Goal: Task Accomplishment & Management: Manage account settings

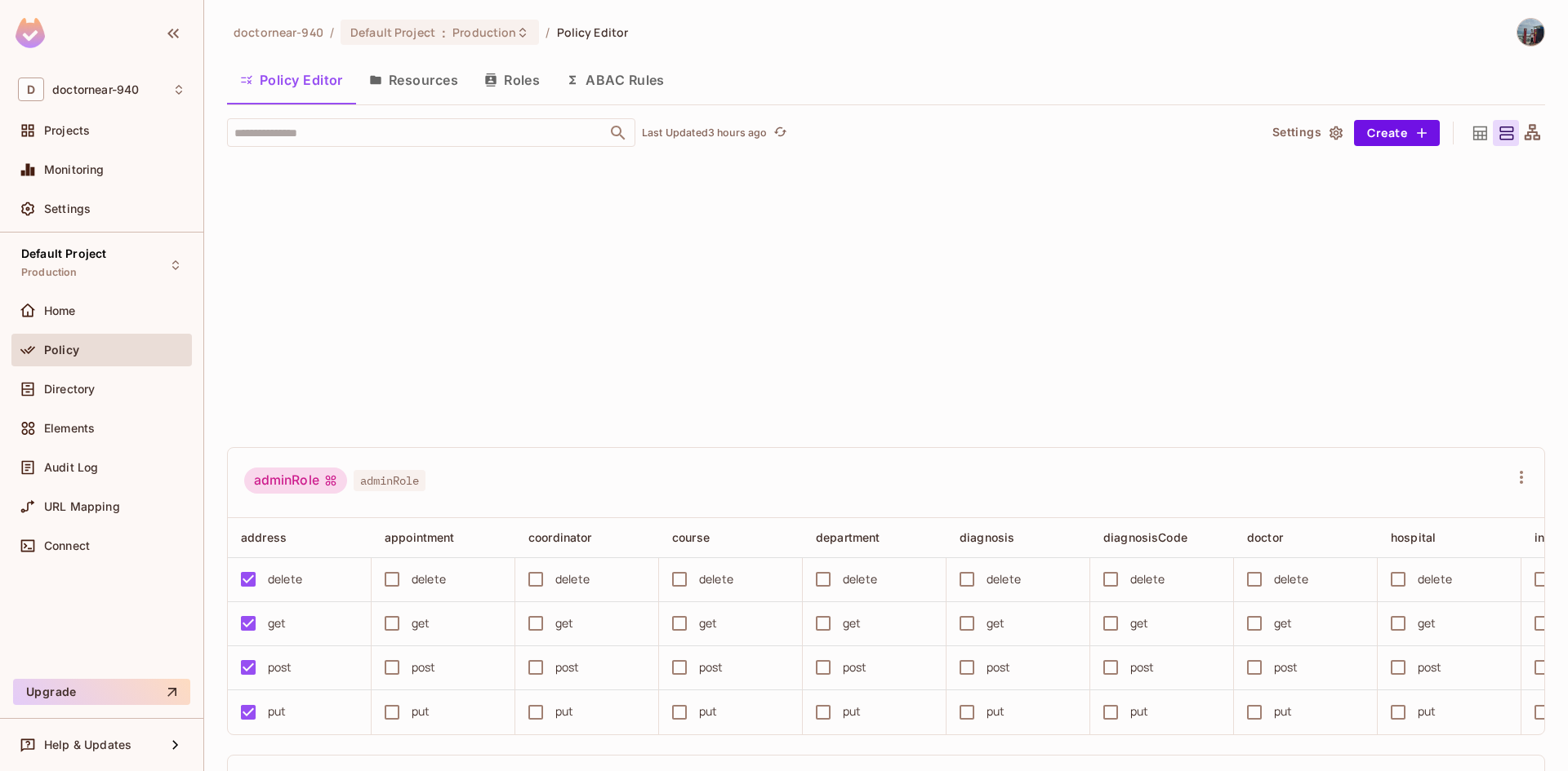
scroll to position [3490, 0]
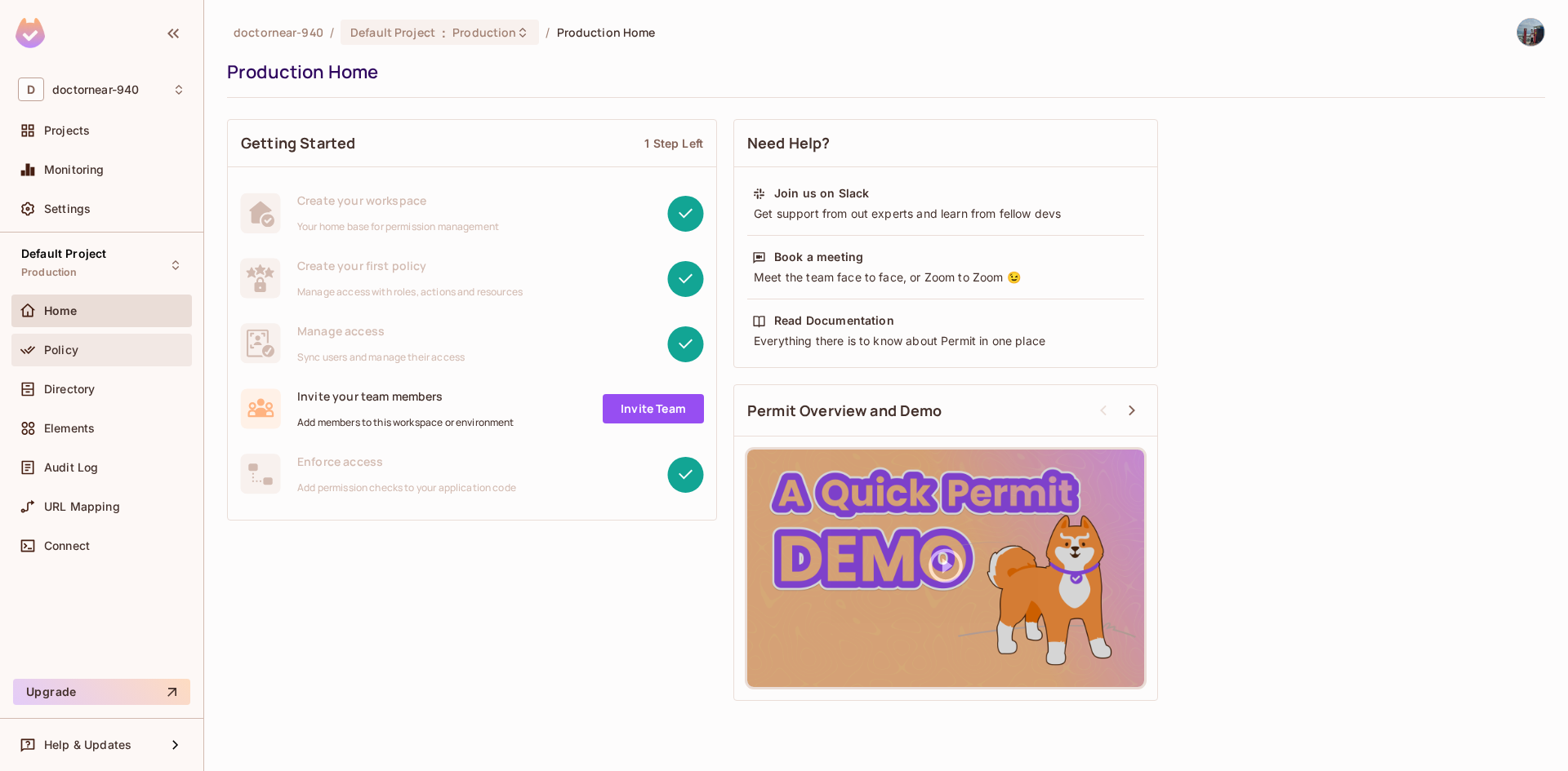
click at [96, 352] on div "Policy" at bounding box center [114, 350] width 142 height 13
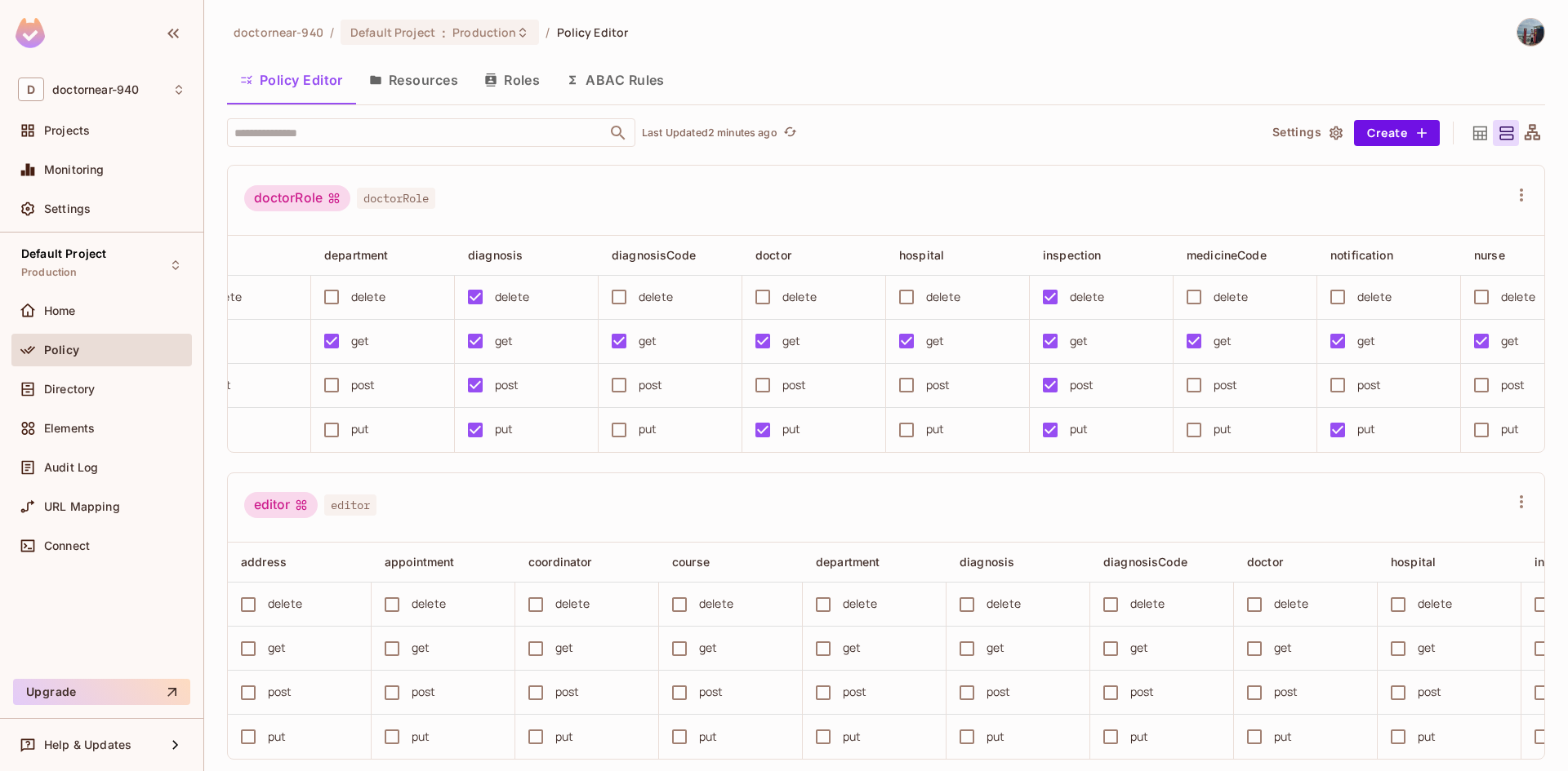
scroll to position [0, 502]
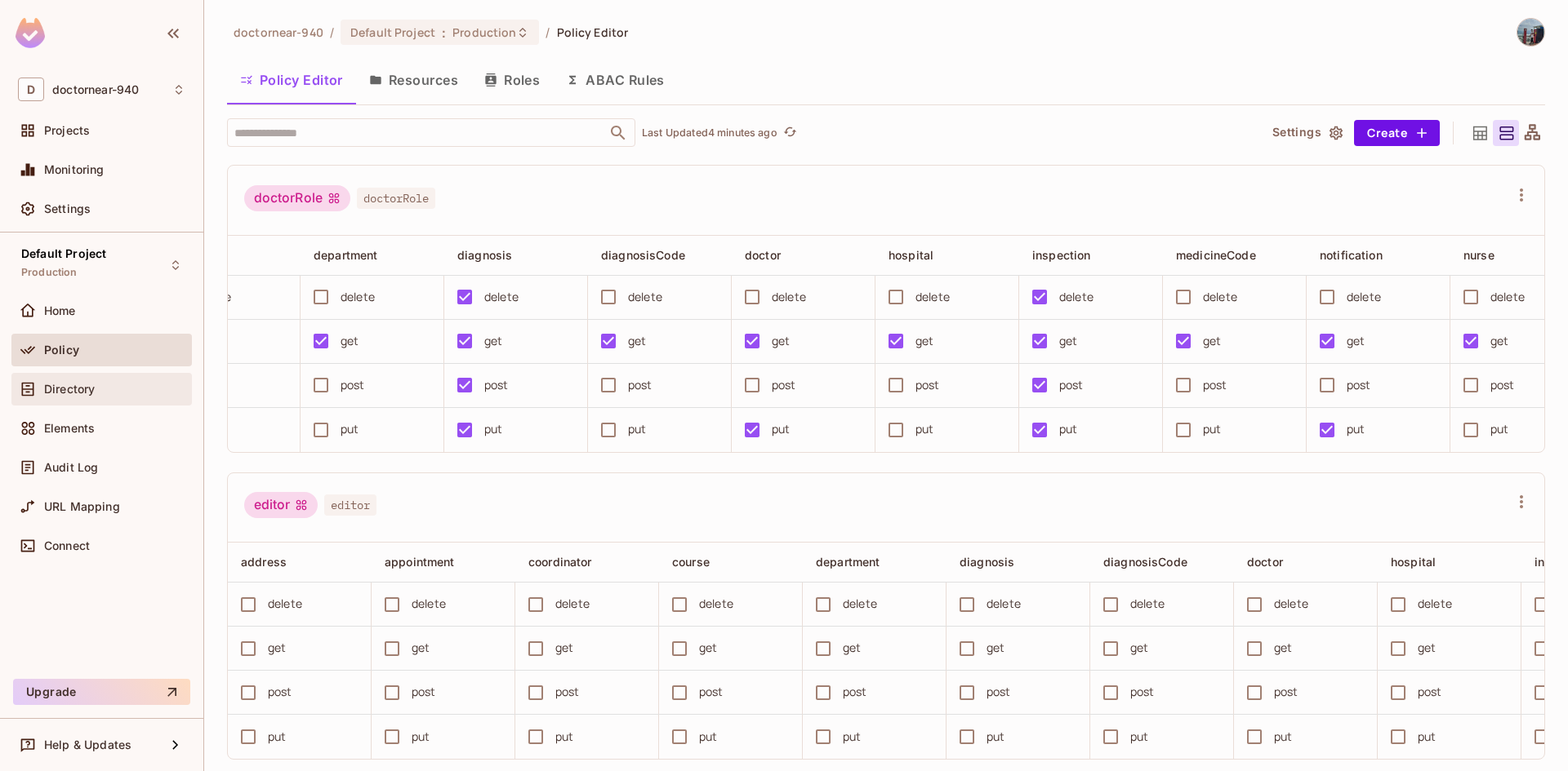
click at [115, 386] on div "Directory" at bounding box center [114, 389] width 142 height 13
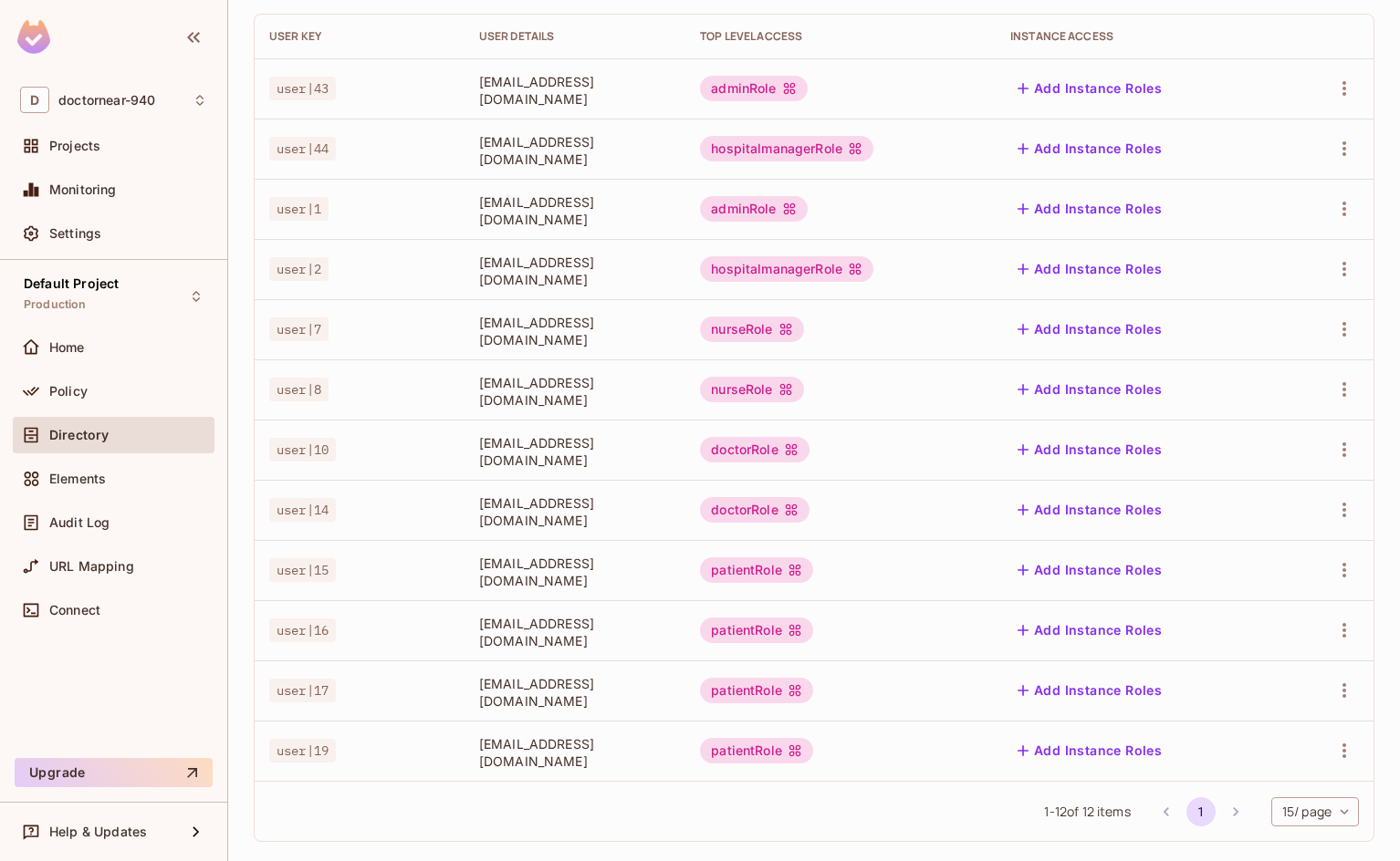
scroll to position [233, 0]
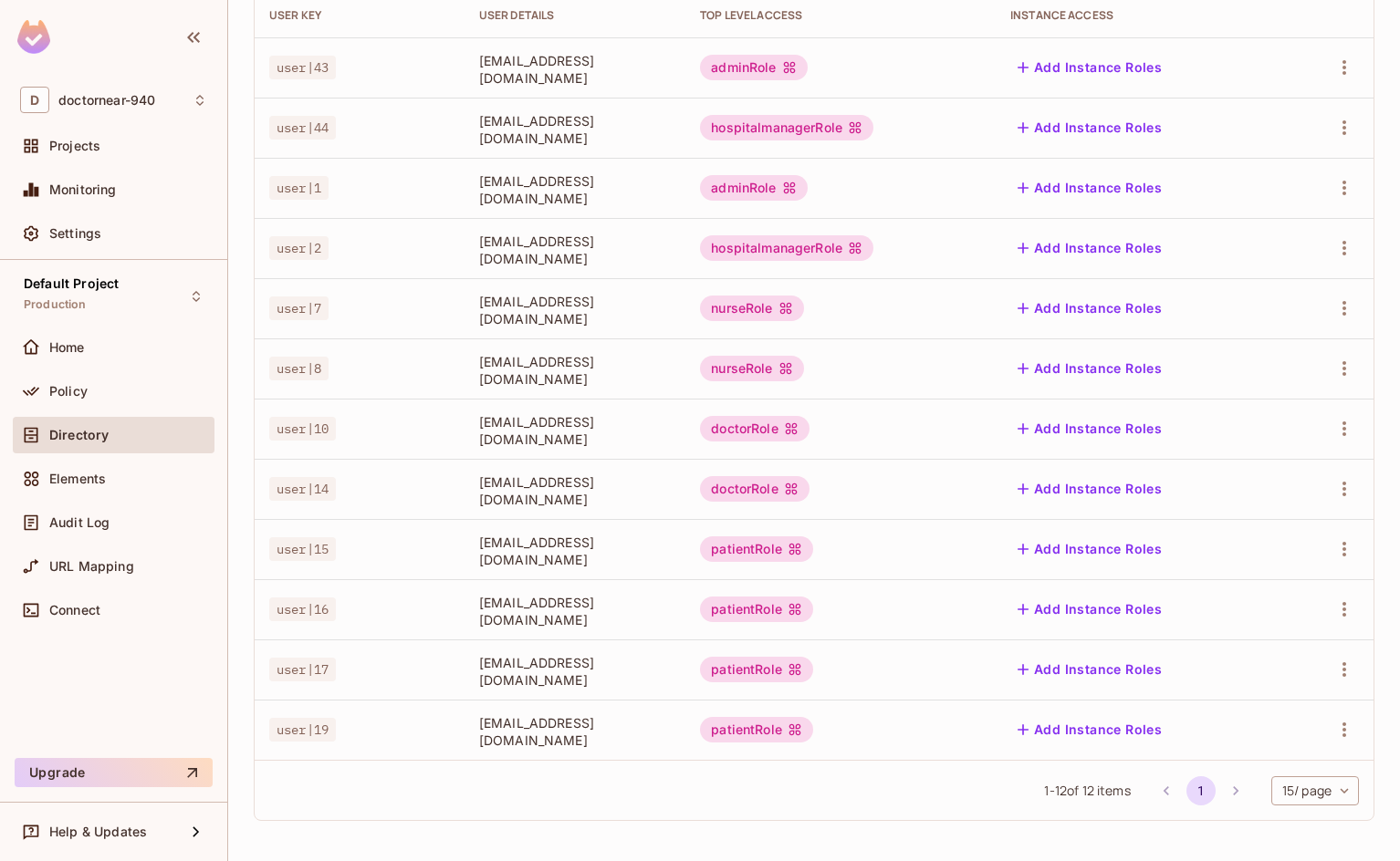
click at [1218, 795] on li "pagination navigation" at bounding box center [1235, 791] width 35 height 29
click at [1186, 792] on button "1" at bounding box center [1200, 791] width 29 height 29
click at [592, 799] on div "1 - 12 of 12 items 1 15 / page ** ​" at bounding box center [814, 791] width 1119 height 61
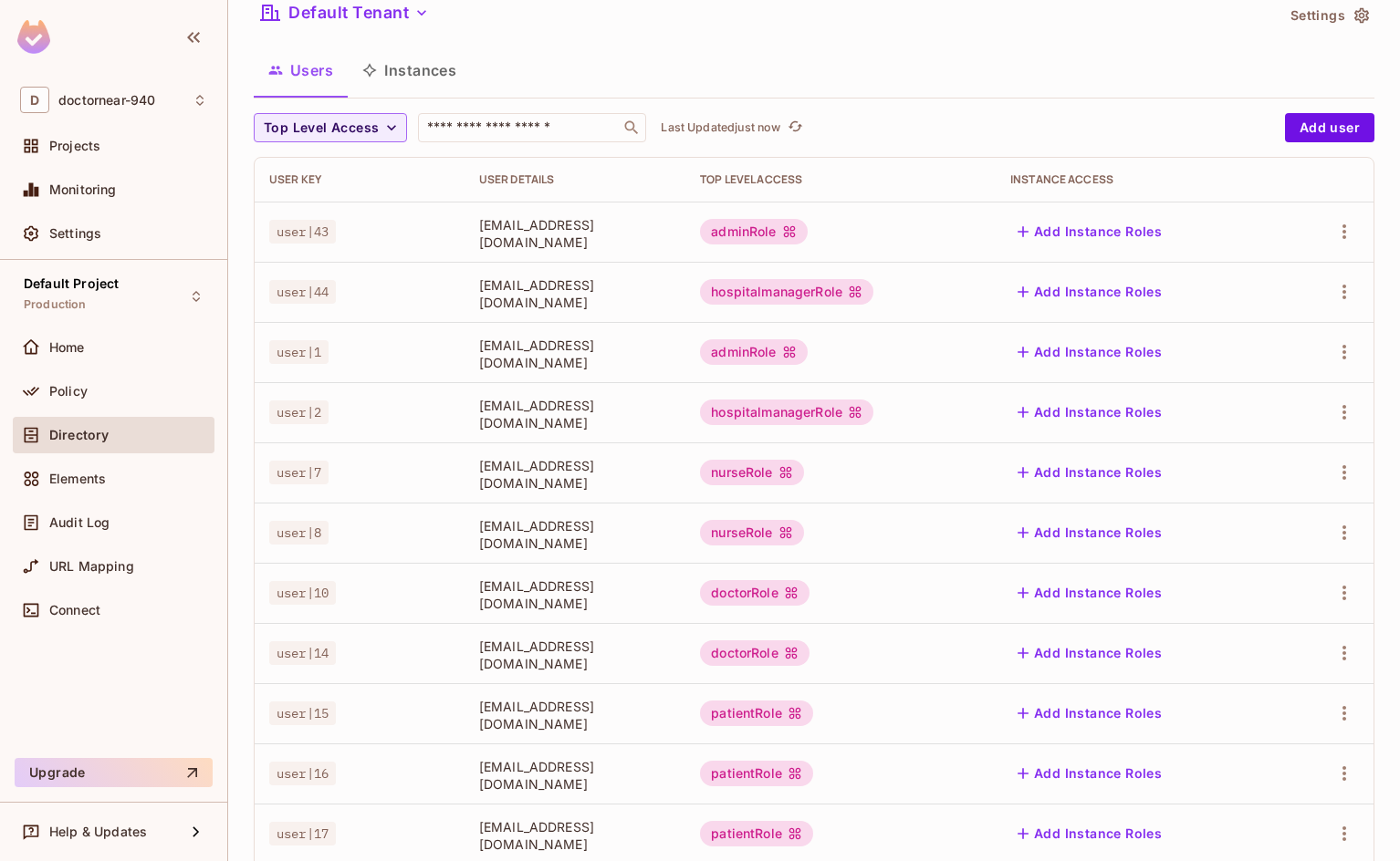
scroll to position [50, 0]
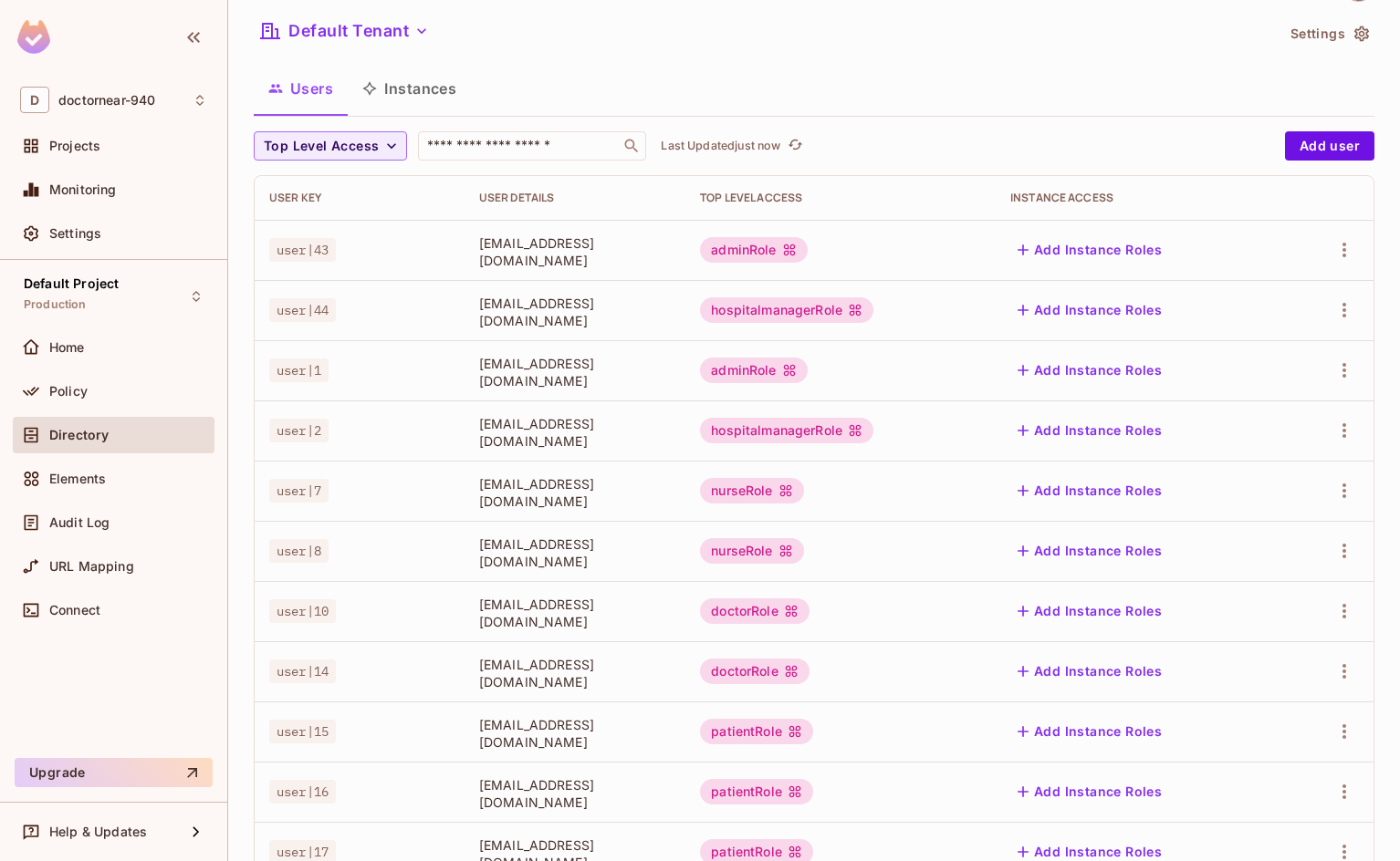
click at [411, 101] on button "Instances" at bounding box center [409, 88] width 123 height 45
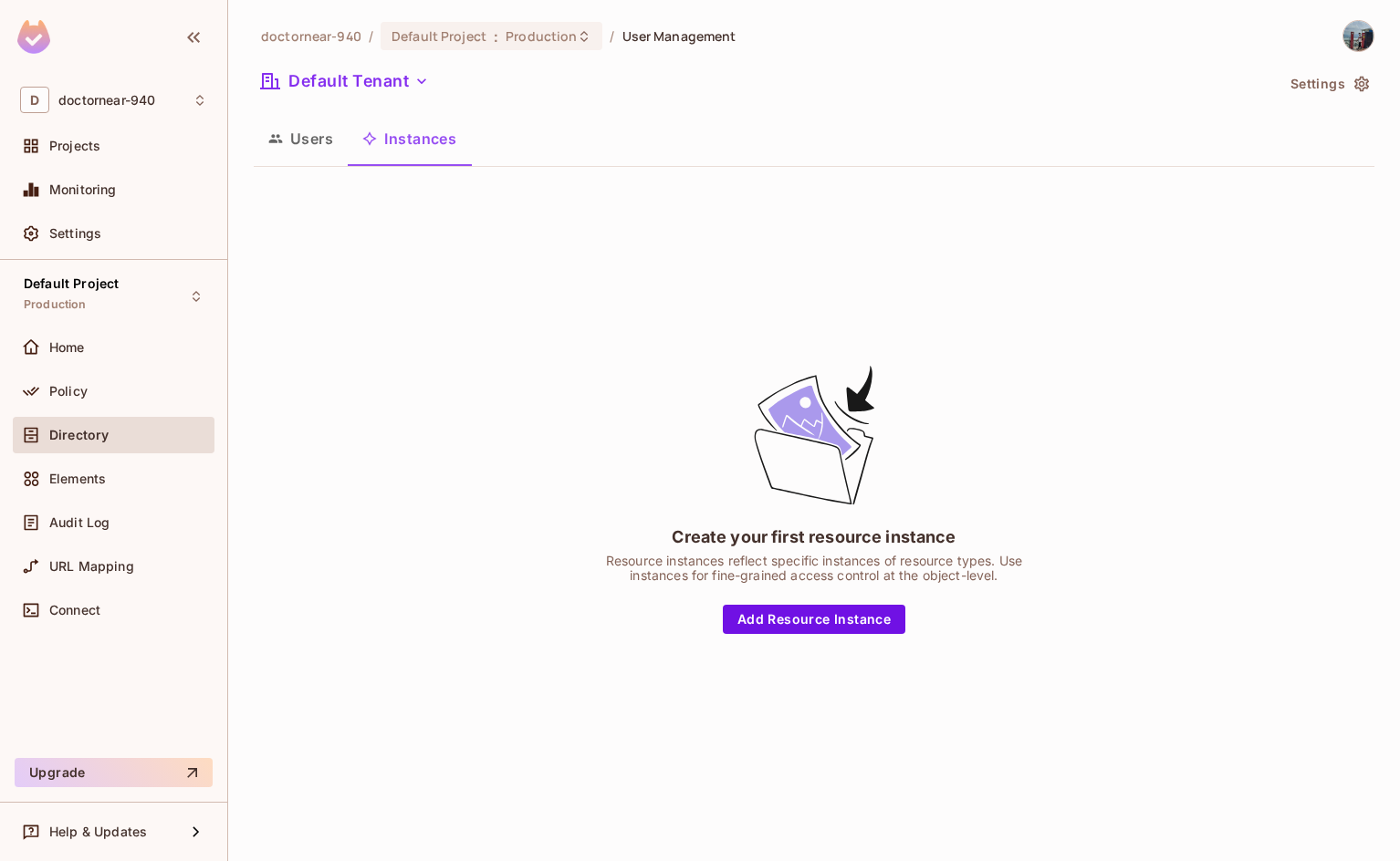
click at [320, 154] on button "Users" at bounding box center [300, 138] width 94 height 45
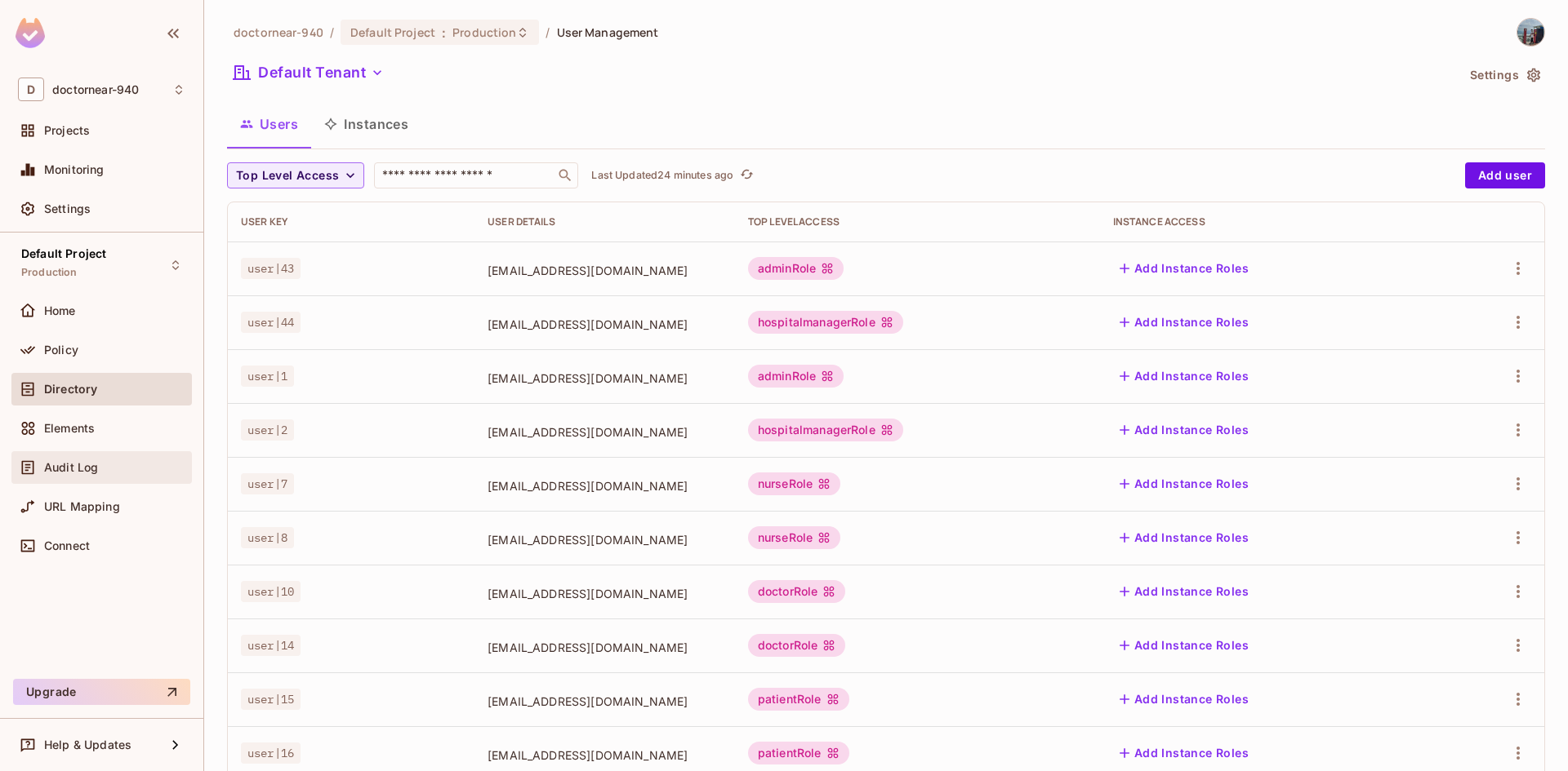
click at [74, 466] on span "Audit Log" at bounding box center [71, 467] width 54 height 13
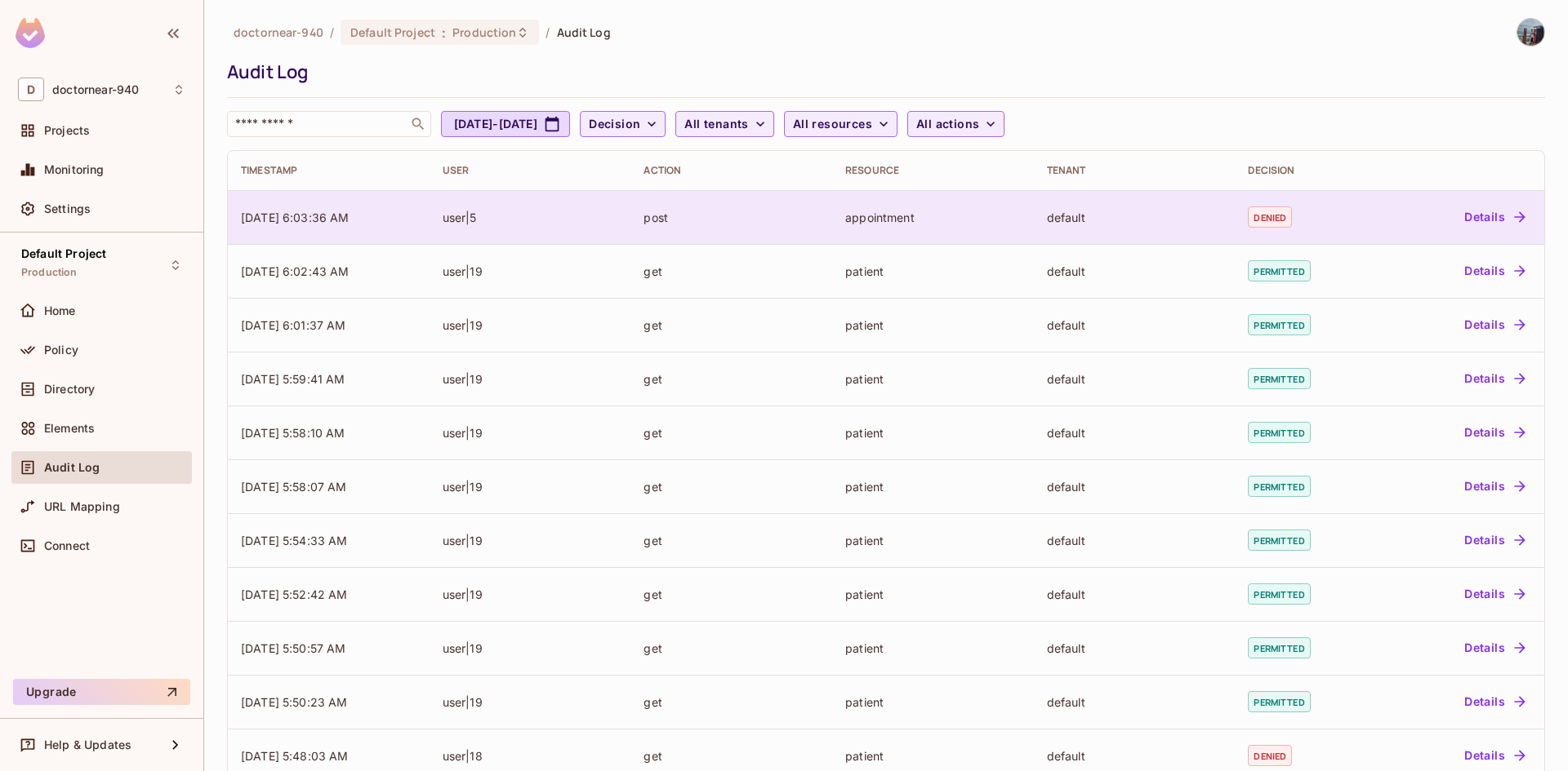
click at [790, 229] on td "post" at bounding box center [731, 217] width 202 height 54
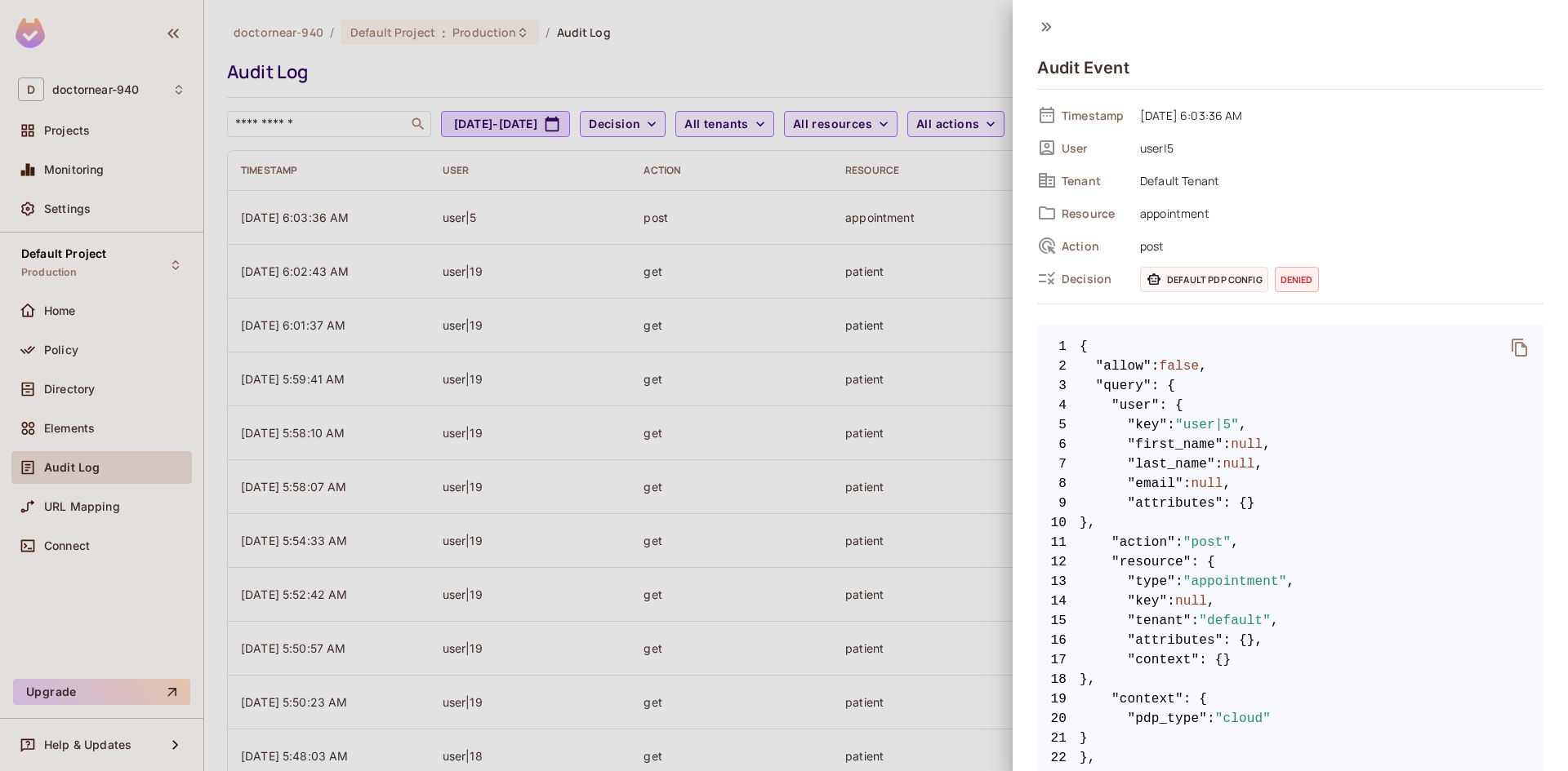
click at [473, 261] on div at bounding box center [784, 386] width 1568 height 771
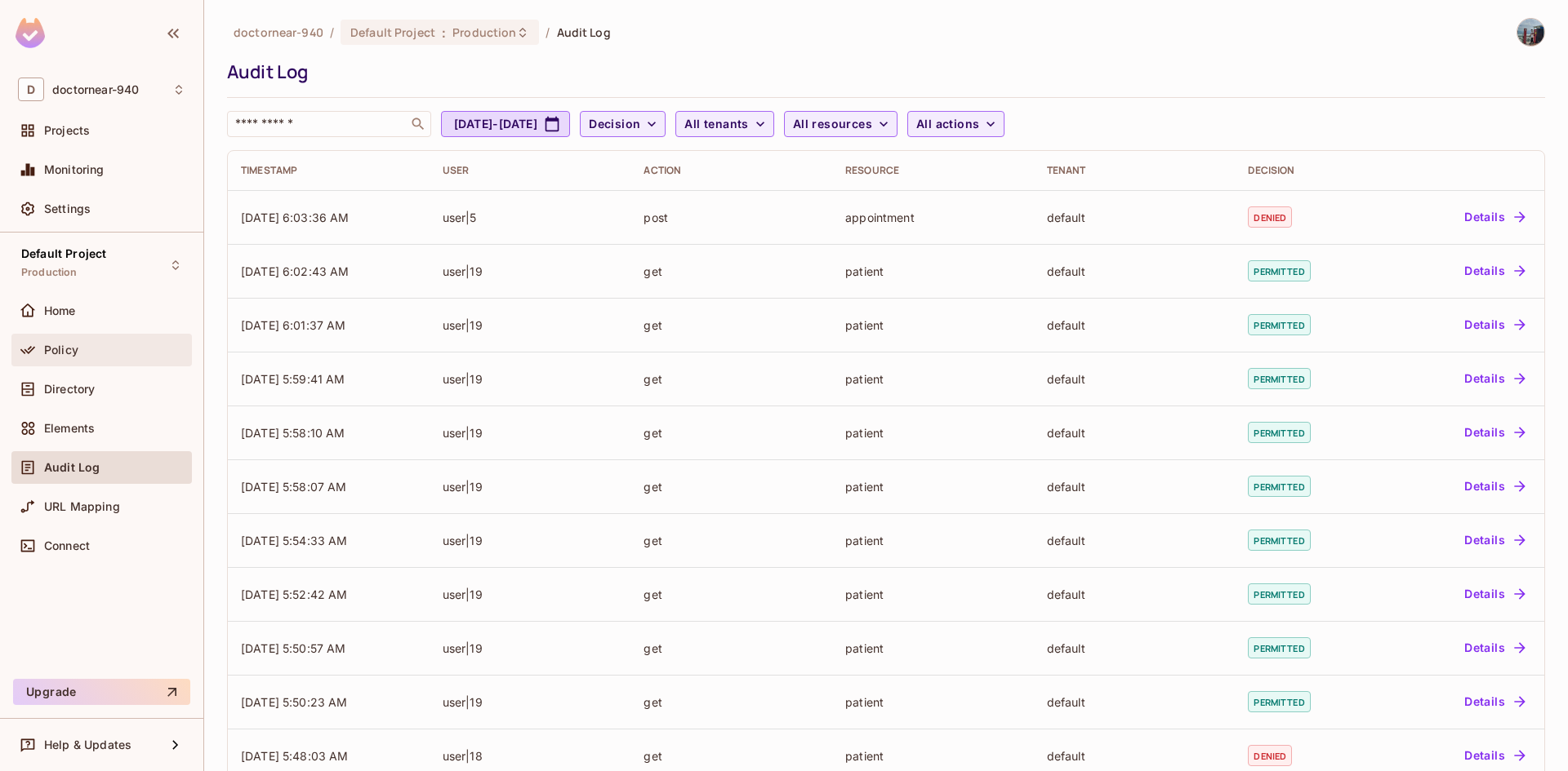
click at [89, 349] on div "Policy" at bounding box center [114, 350] width 142 height 13
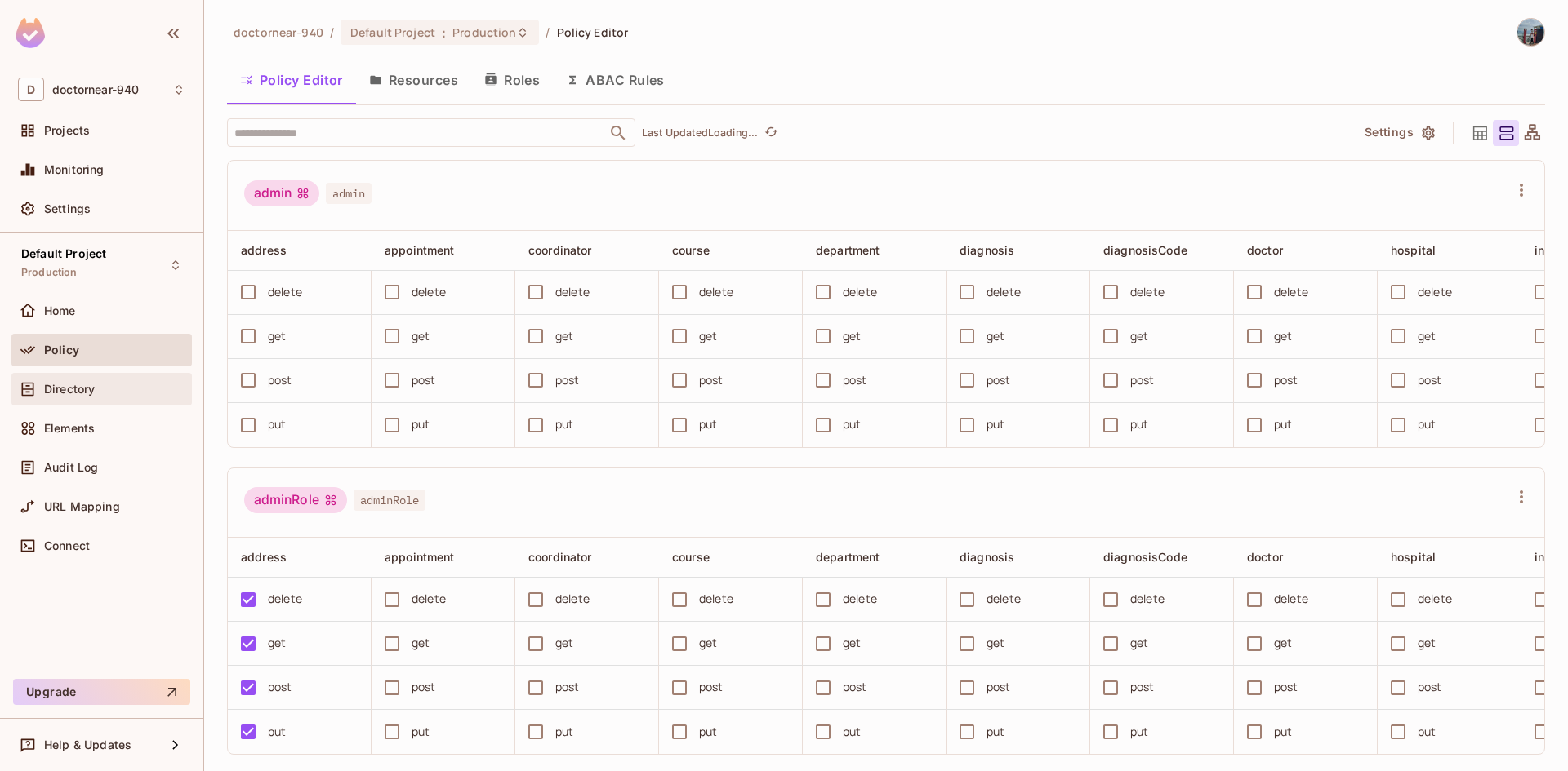
click at [77, 396] on div "Directory" at bounding box center [101, 389] width 167 height 19
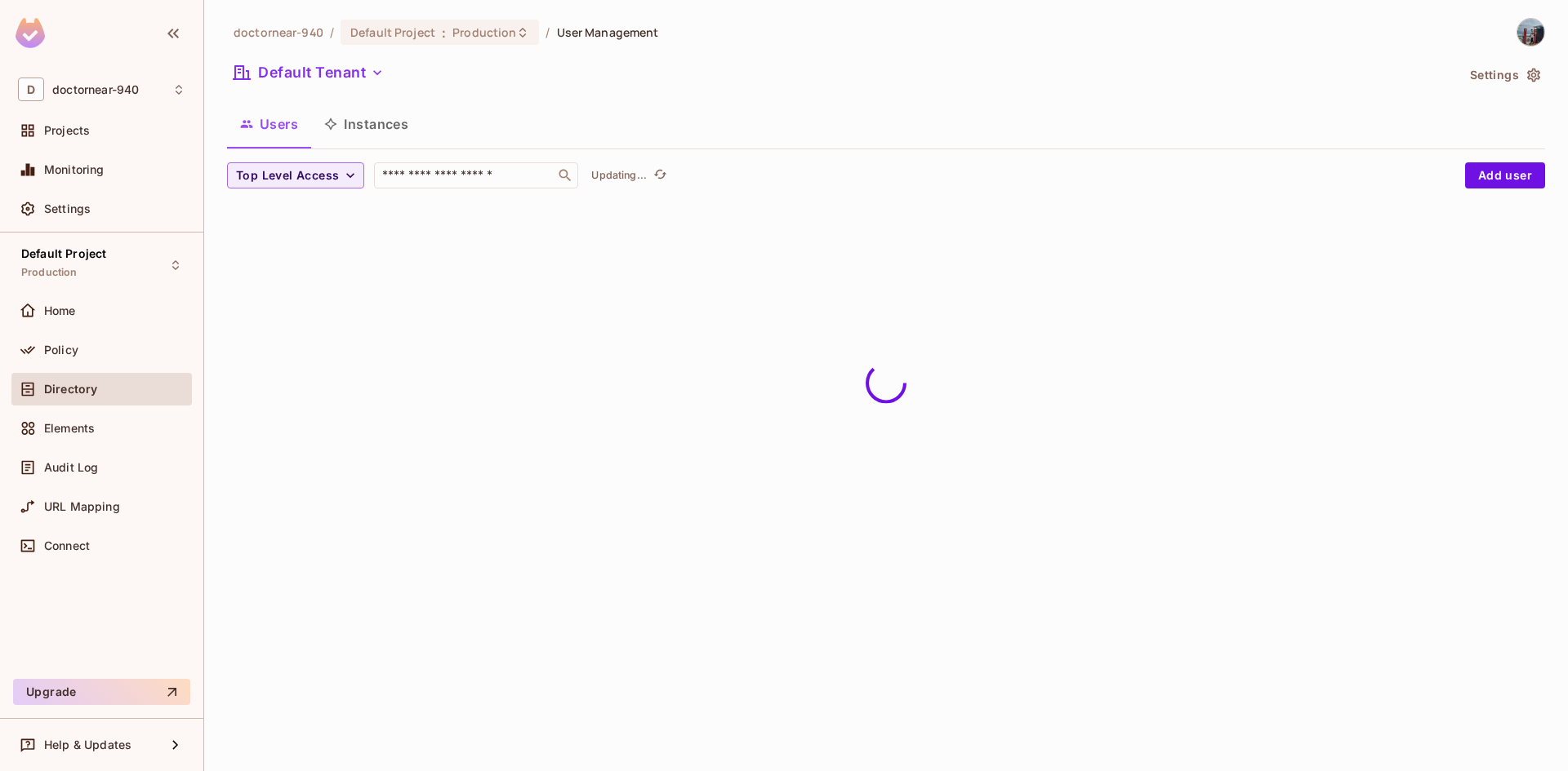
click at [77, 395] on span "Directory" at bounding box center [70, 389] width 53 height 13
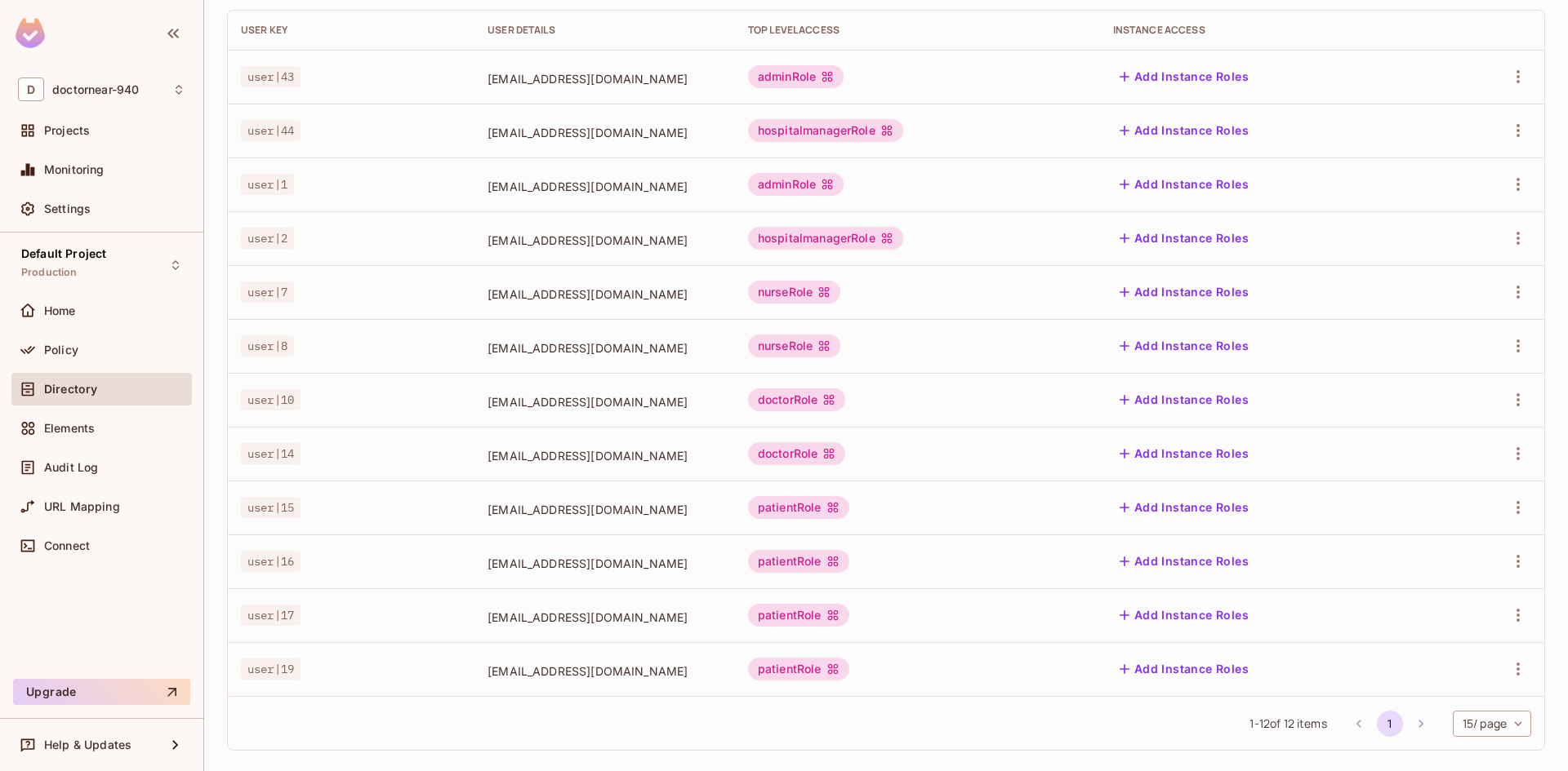
scroll to position [208, 0]
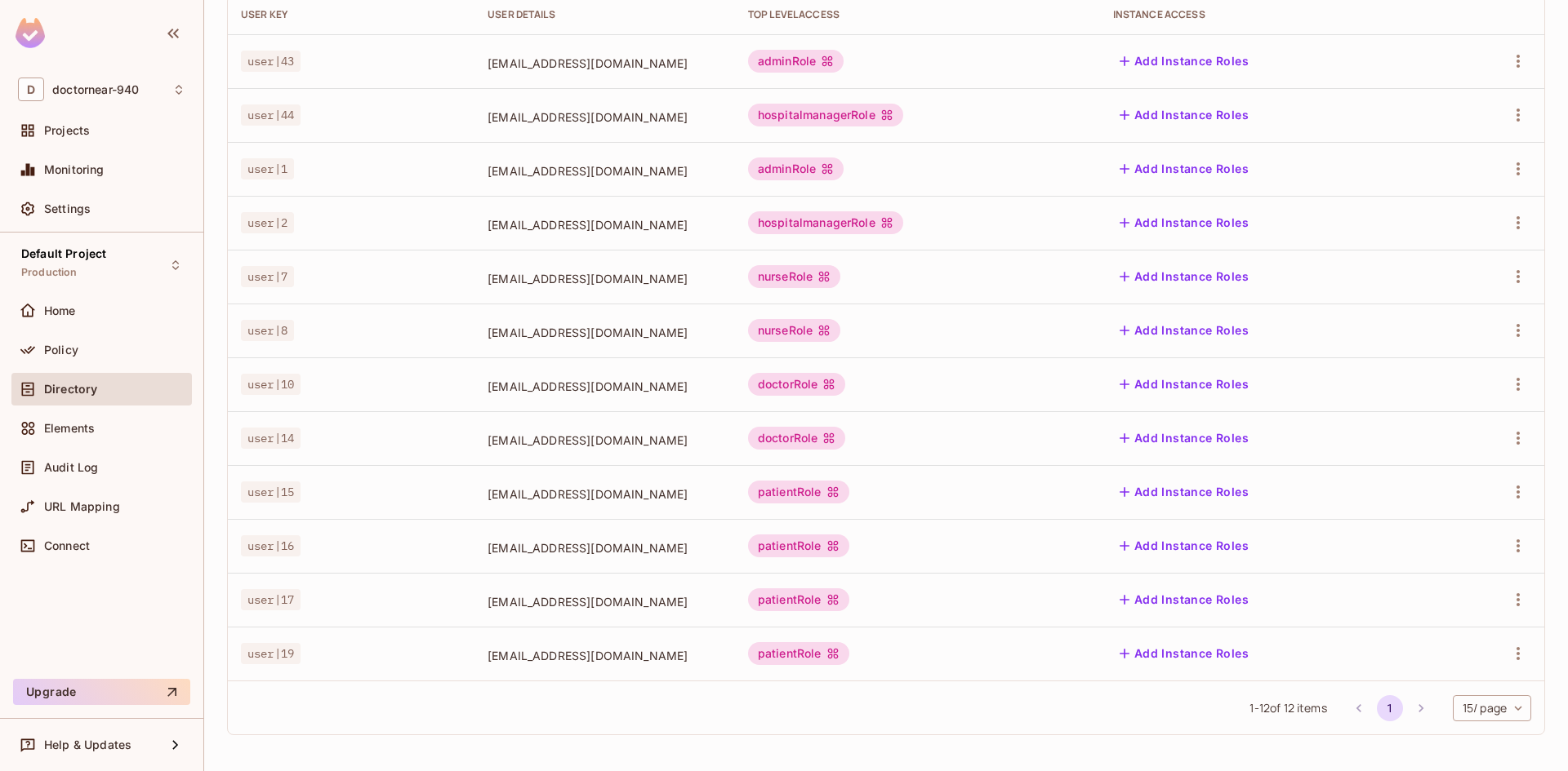
click at [1405, 706] on li "pagination navigation" at bounding box center [1421, 708] width 31 height 26
click at [1406, 707] on li "pagination navigation" at bounding box center [1421, 708] width 31 height 26
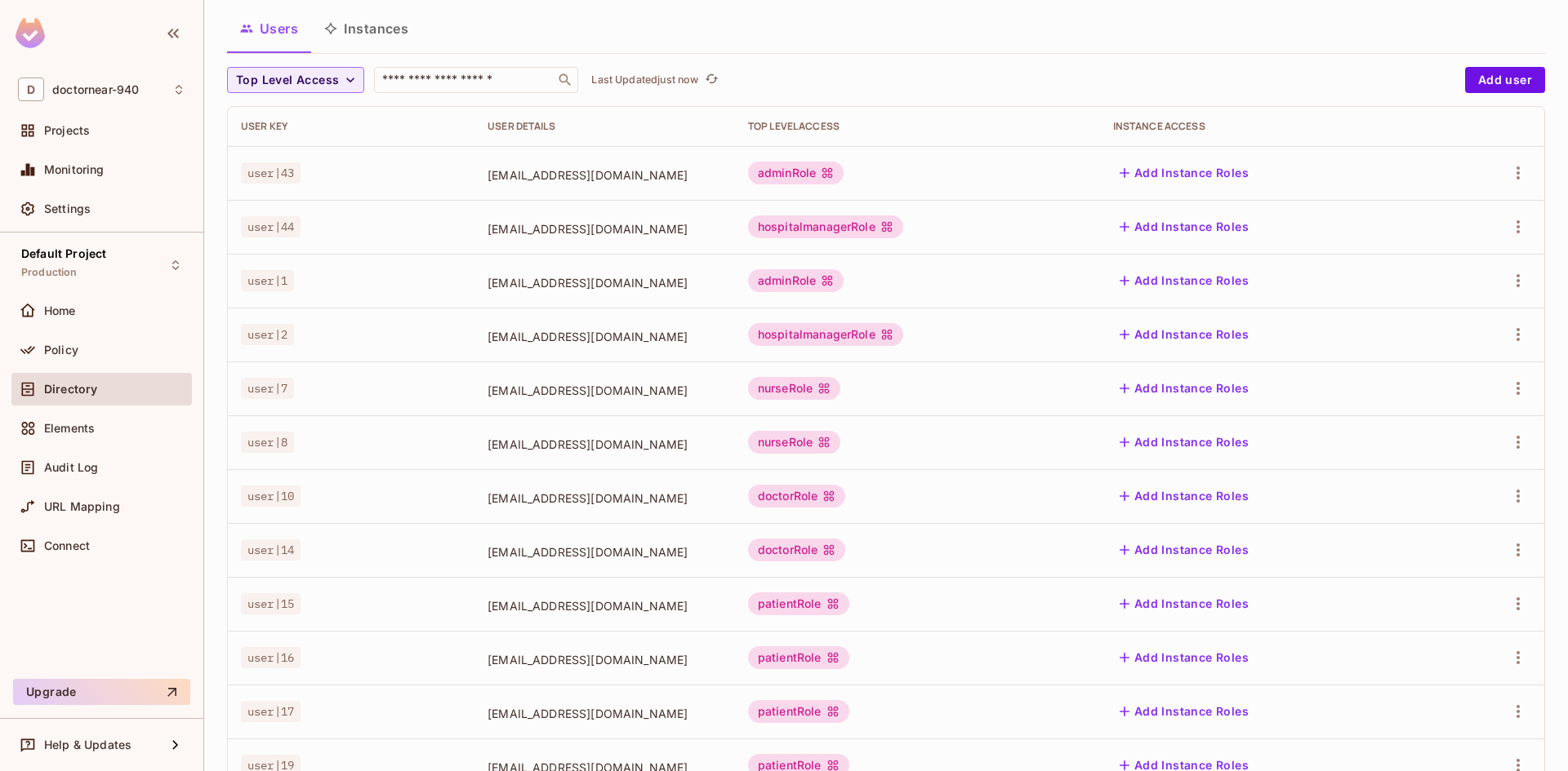
scroll to position [0, 0]
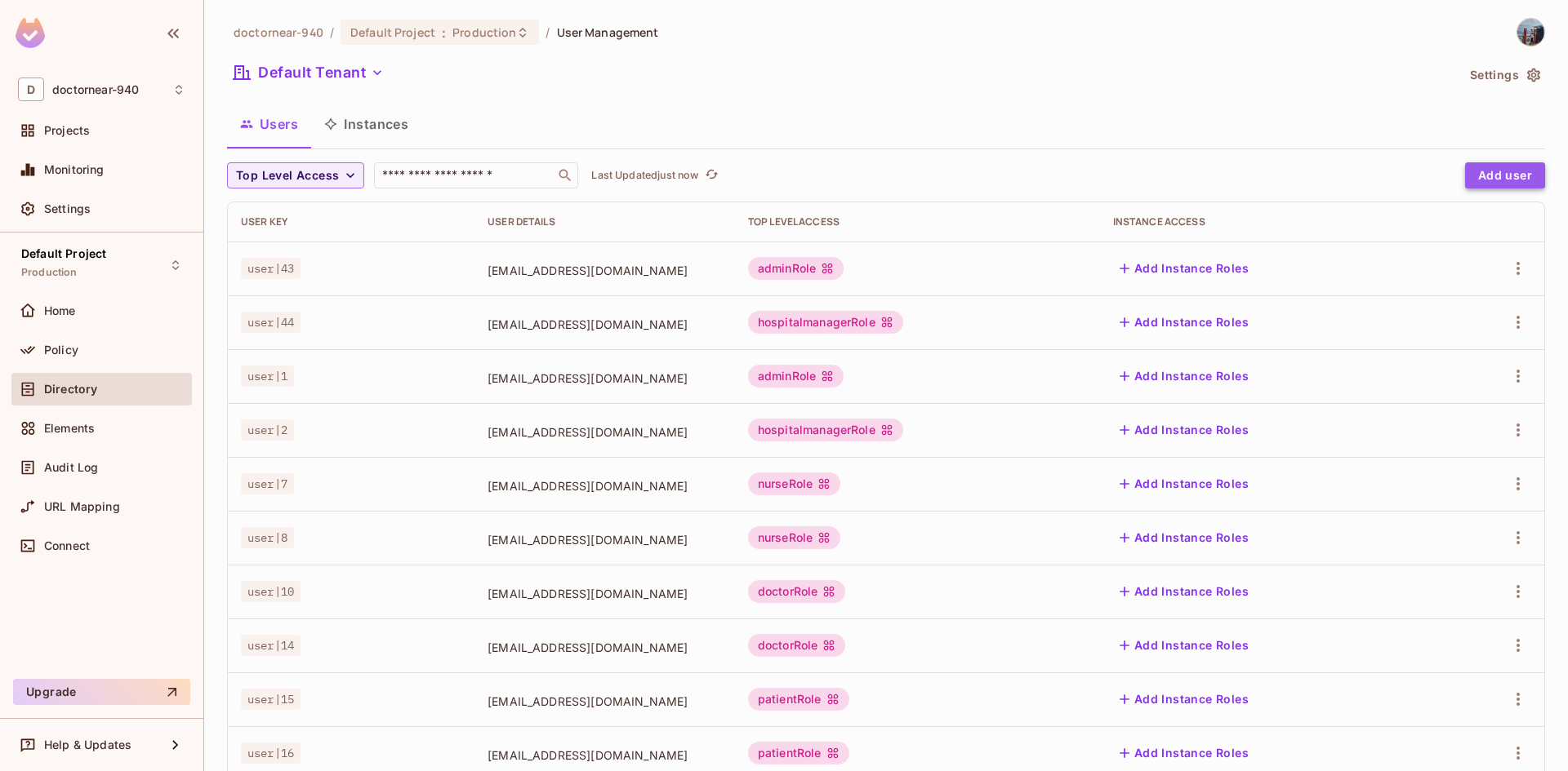
click at [1474, 175] on button "Add user" at bounding box center [1504, 175] width 80 height 26
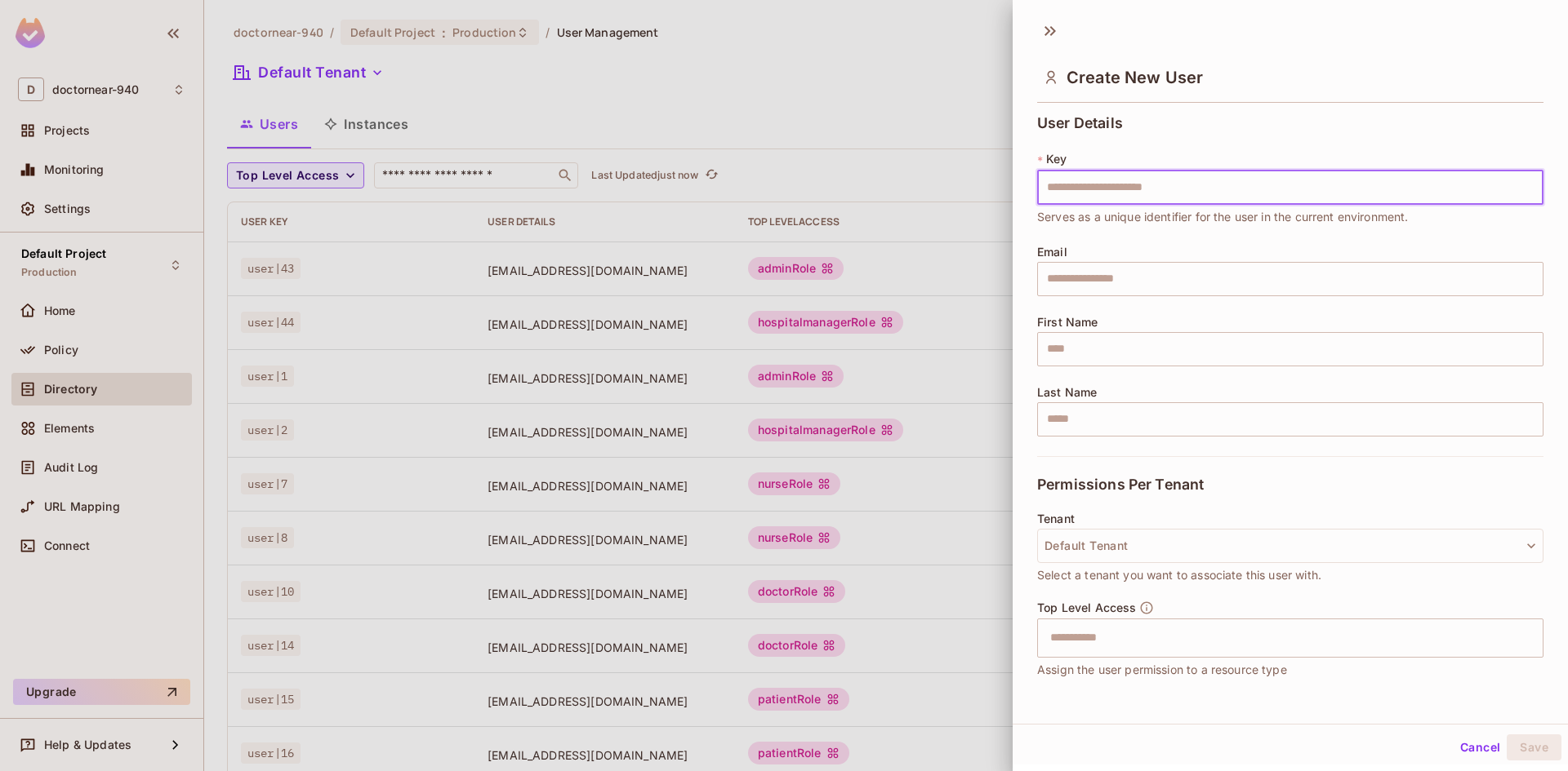
click at [1192, 187] on input "text" at bounding box center [1290, 187] width 506 height 34
type input "******"
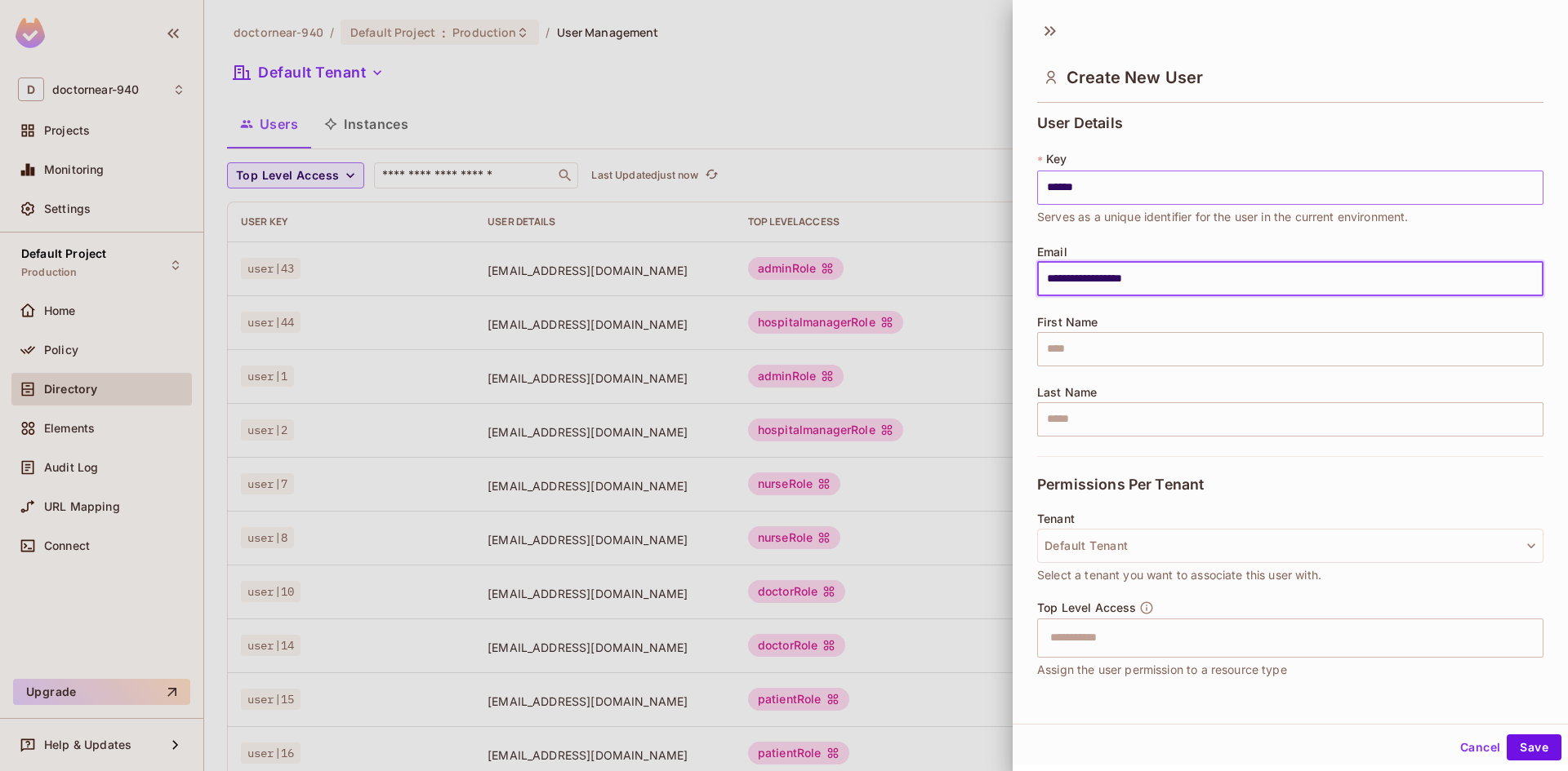
type input "**********"
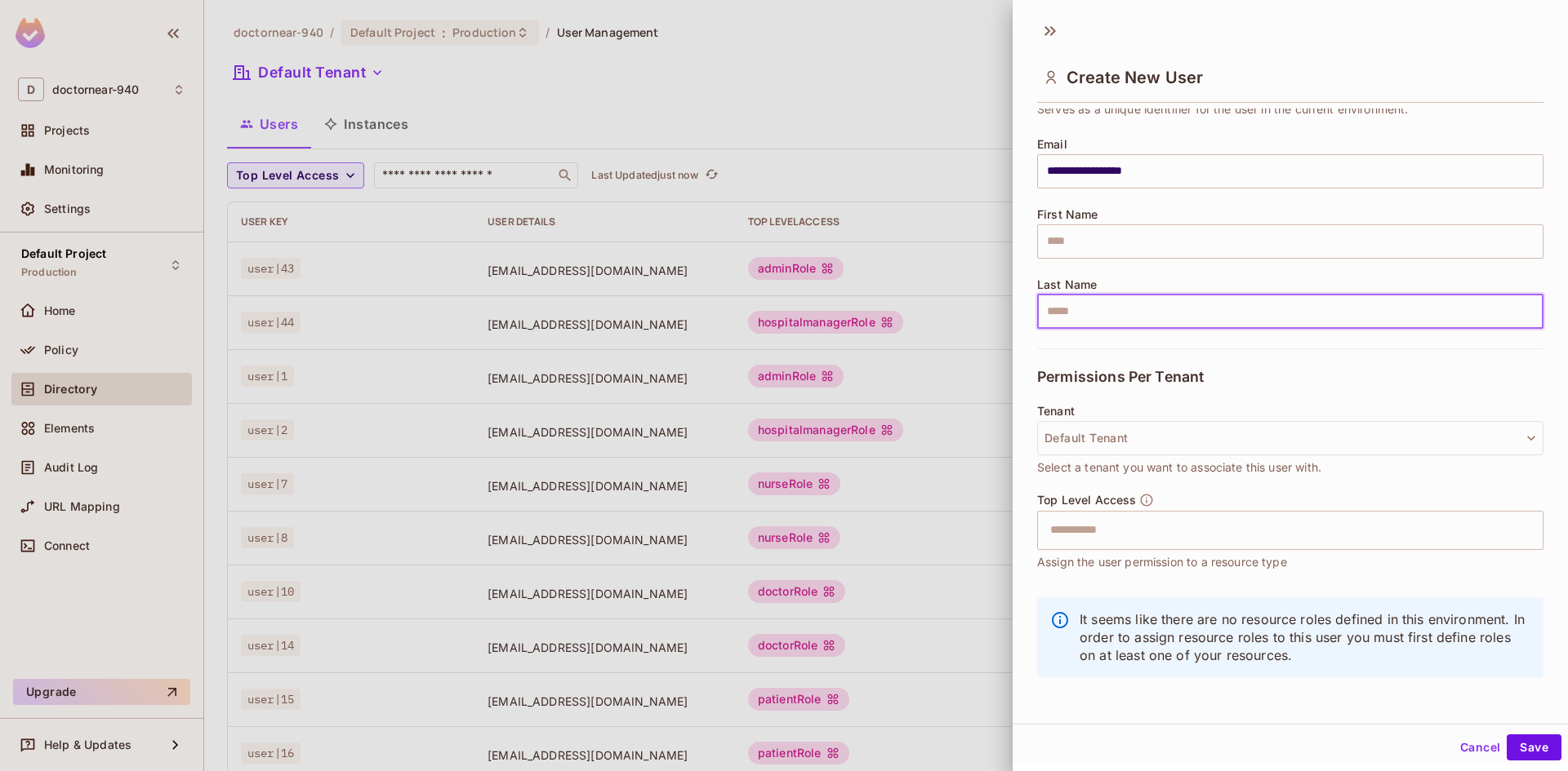
scroll to position [111, 0]
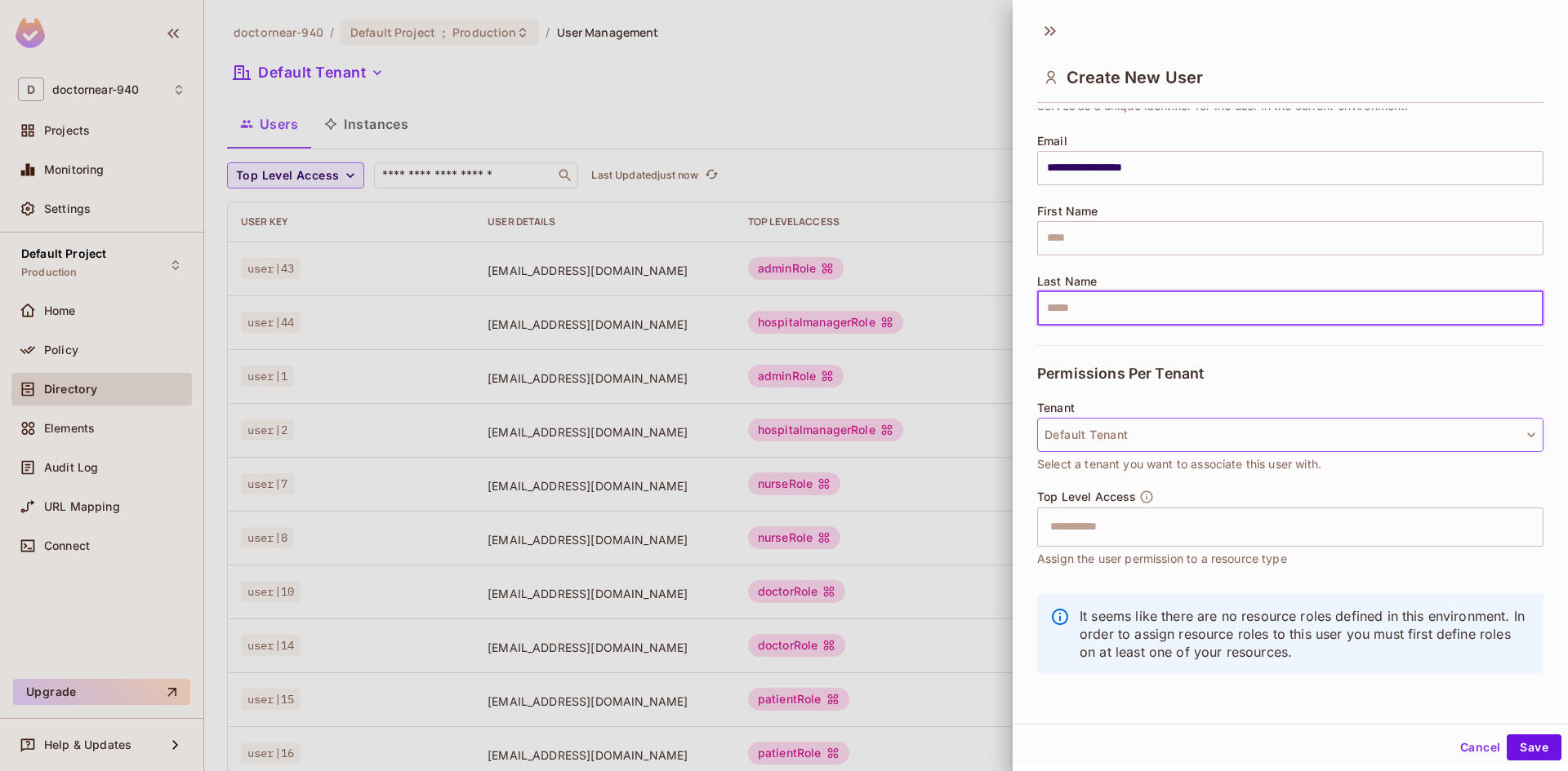
click at [1147, 432] on button "Default Tenant" at bounding box center [1290, 435] width 506 height 34
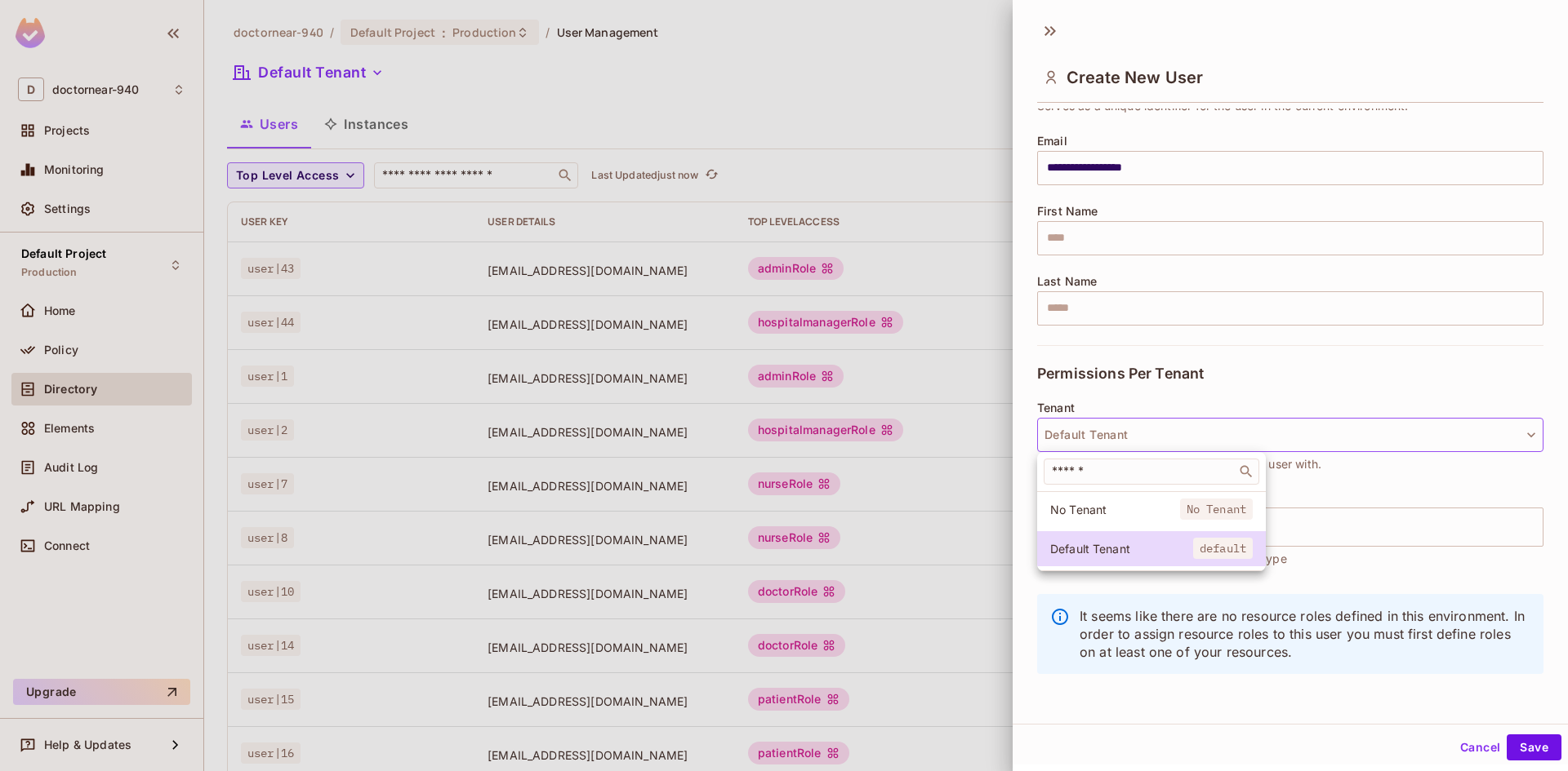
click at [1147, 432] on div at bounding box center [784, 386] width 1568 height 771
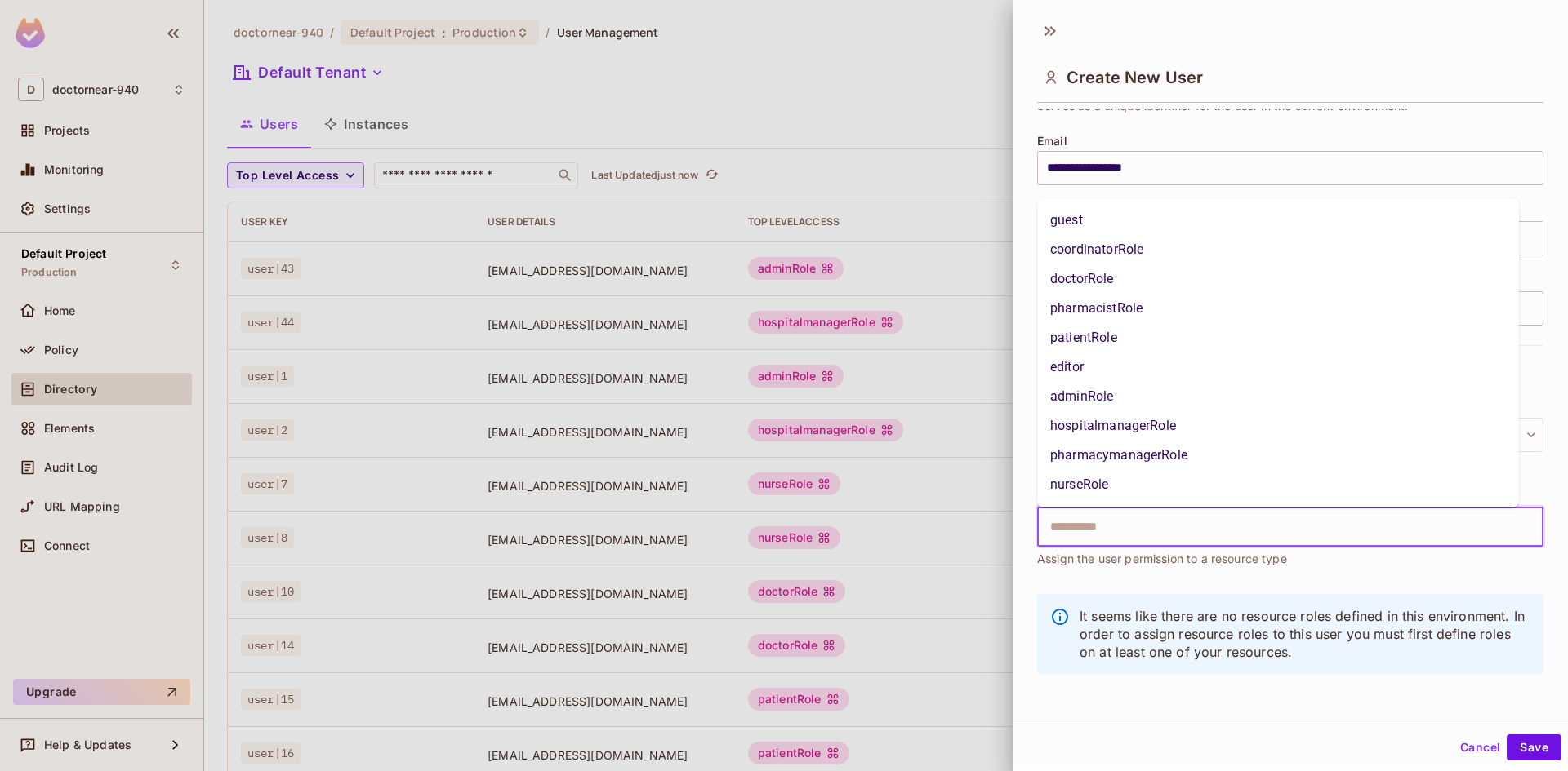
click at [1125, 525] on input "text" at bounding box center [1276, 527] width 471 height 33
click at [1121, 286] on li "doctorRole" at bounding box center [1278, 279] width 481 height 30
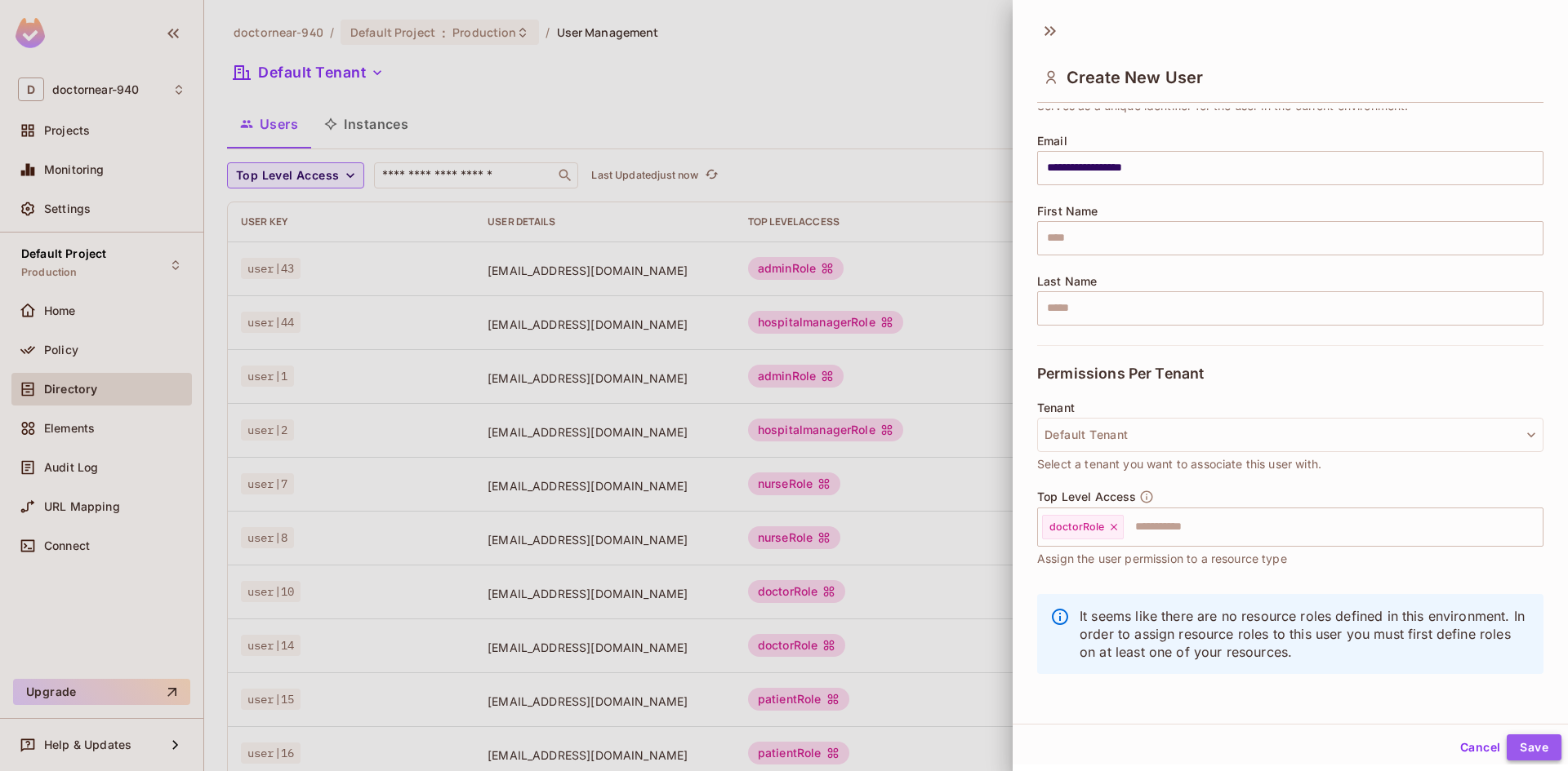
click at [1529, 746] on button "Save" at bounding box center [1533, 747] width 55 height 26
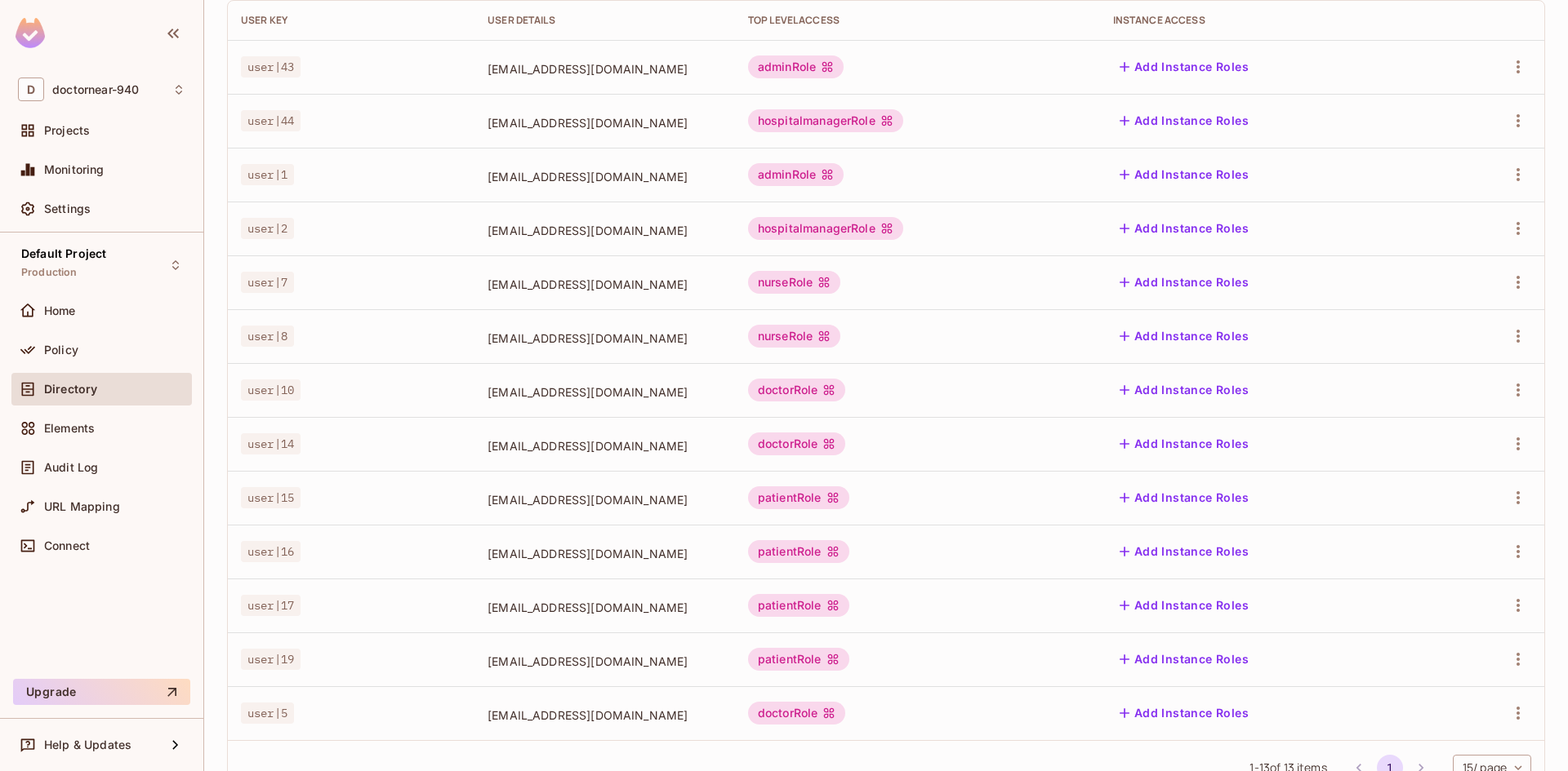
scroll to position [98, 0]
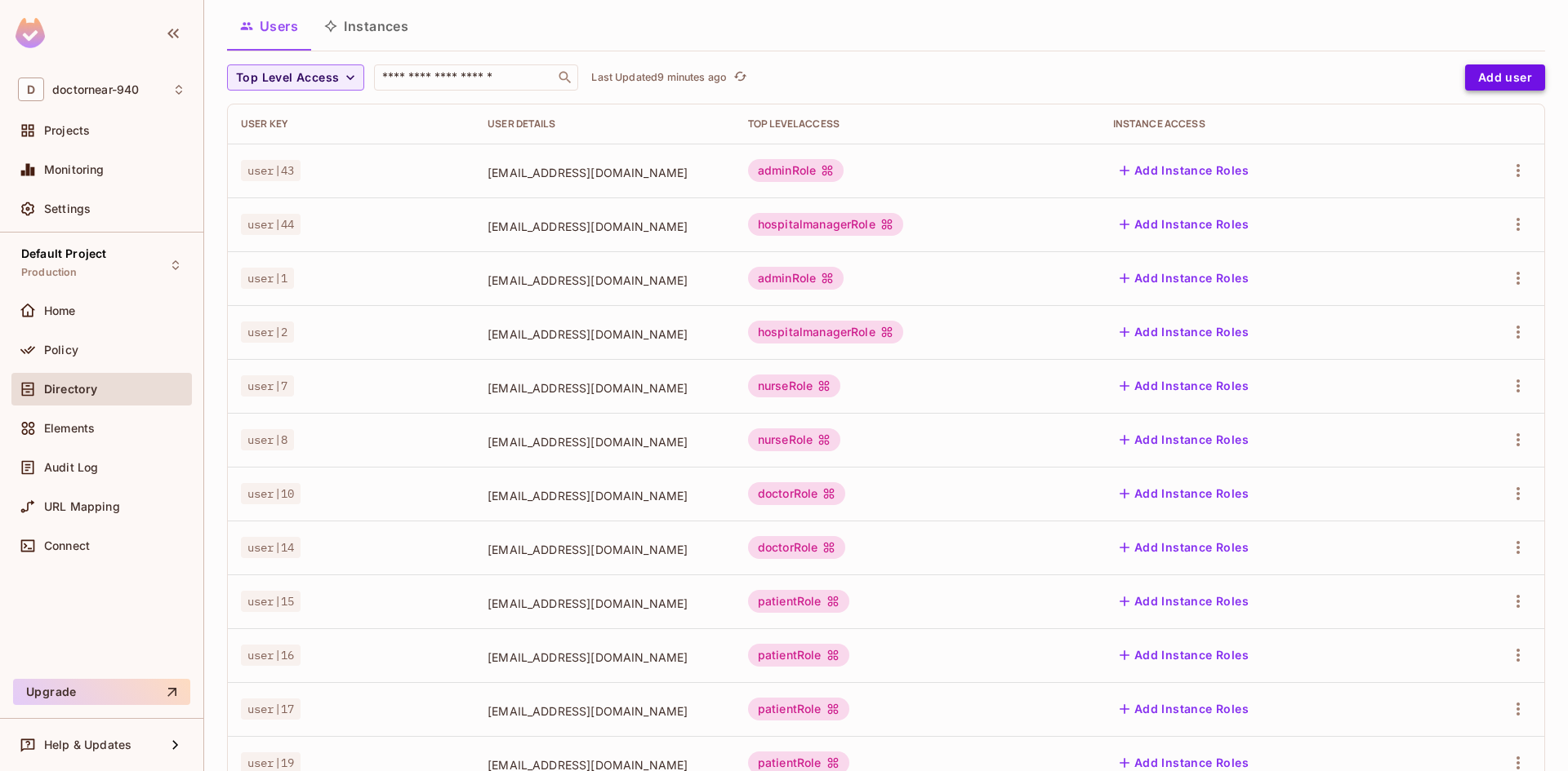
click at [1470, 77] on button "Add user" at bounding box center [1504, 77] width 80 height 26
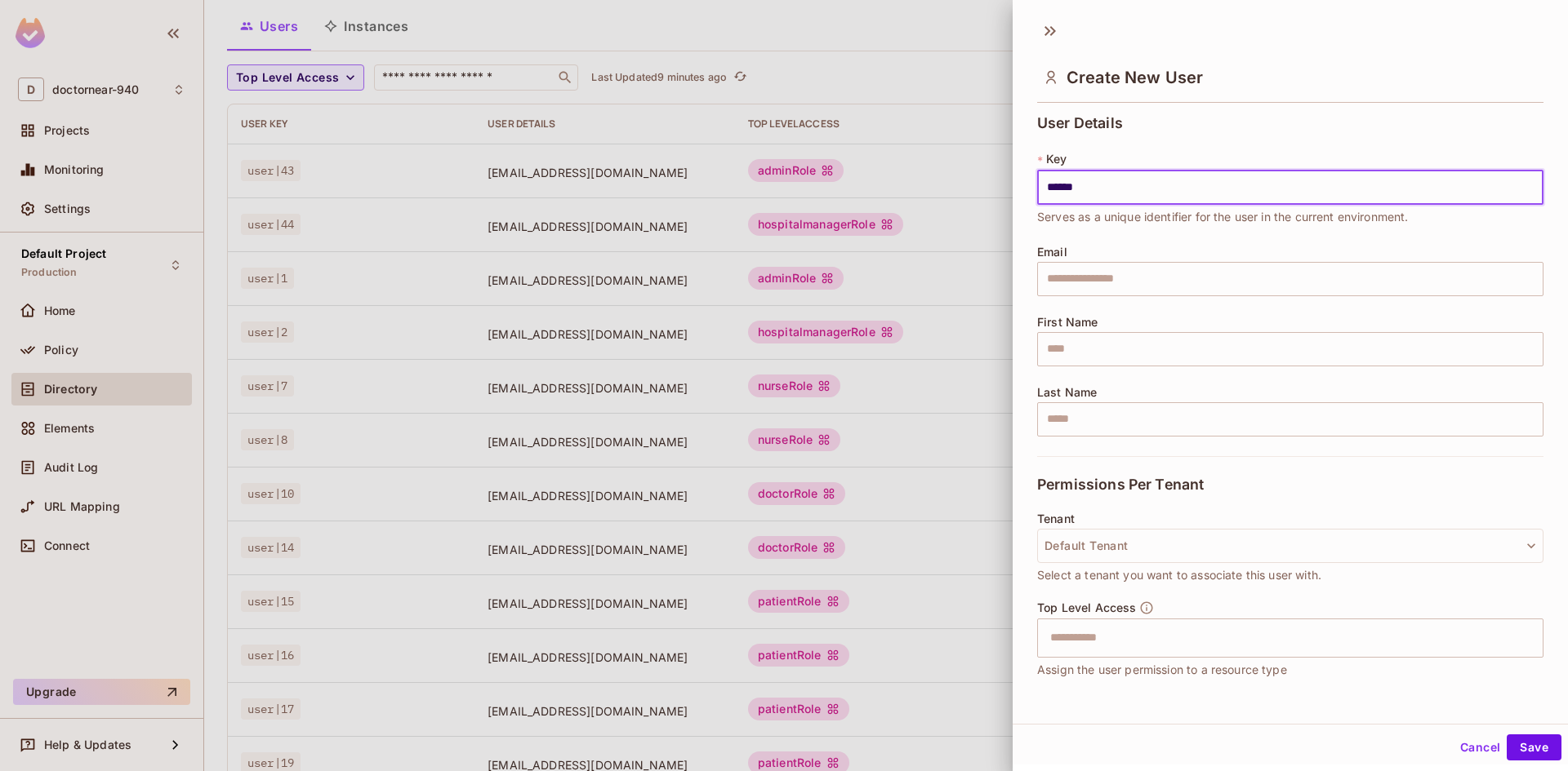
type input "******"
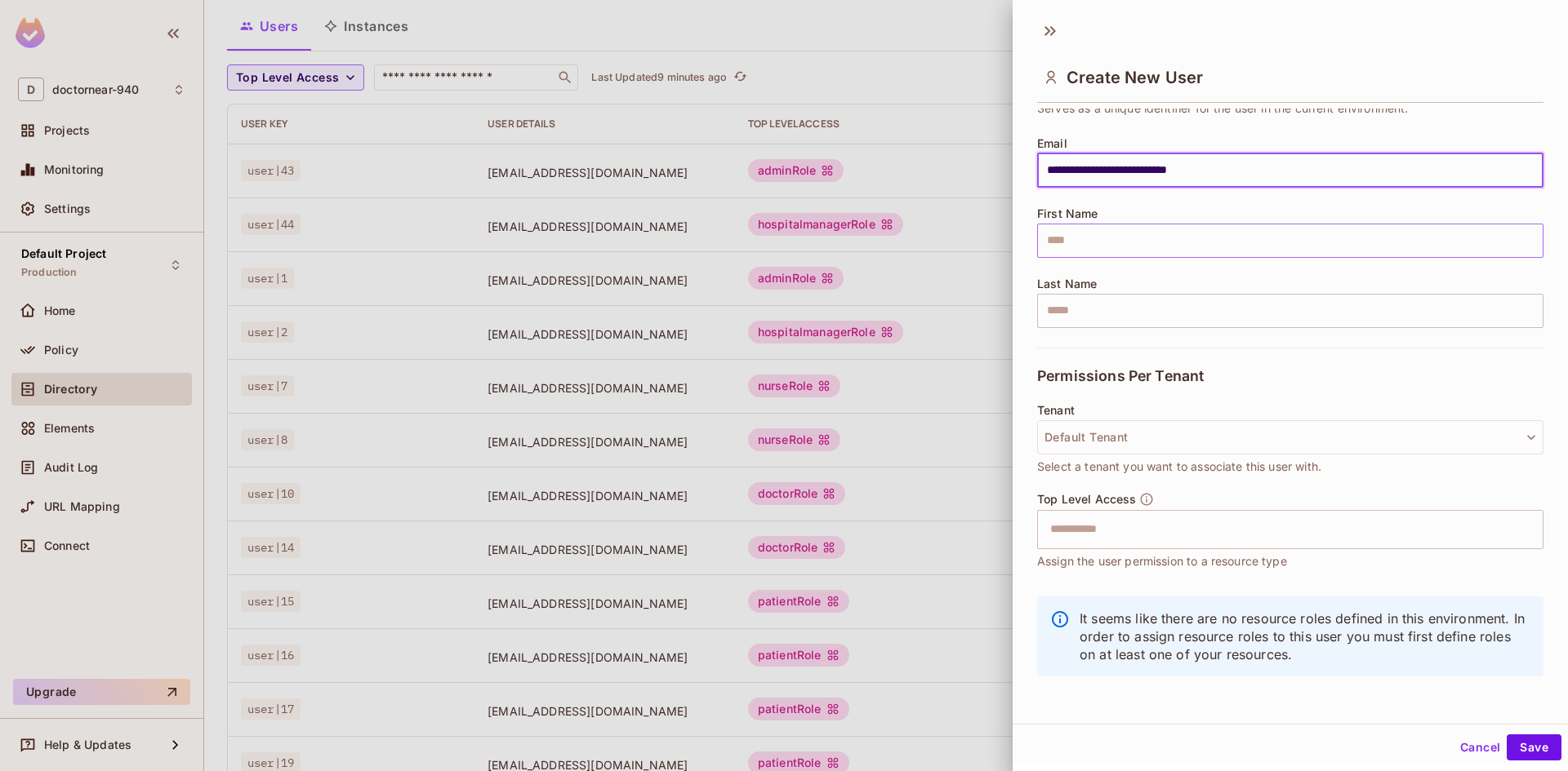
scroll to position [111, 0]
type input "**********"
click at [1165, 538] on input "text" at bounding box center [1276, 527] width 471 height 33
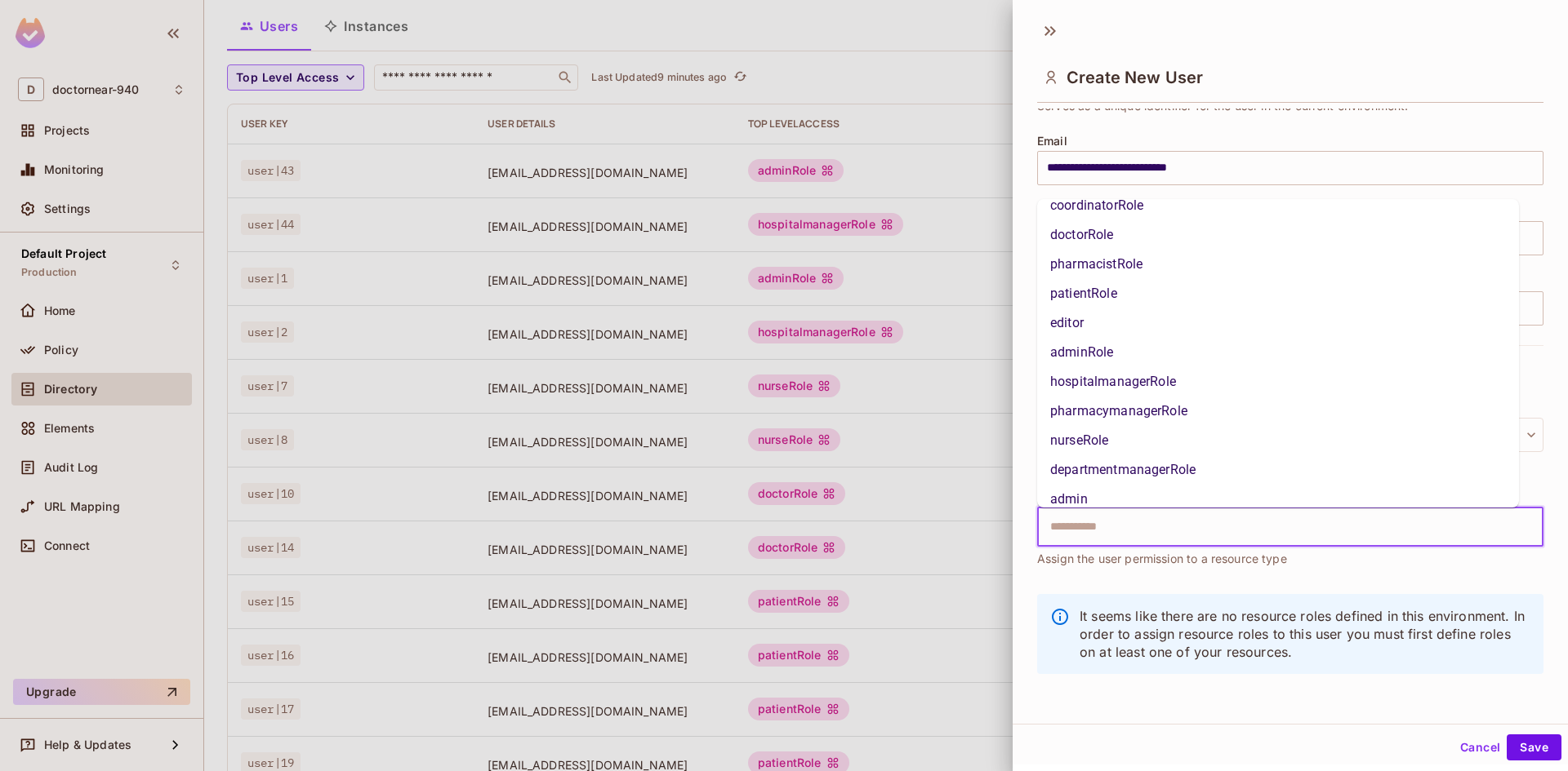
scroll to position [86, 0]
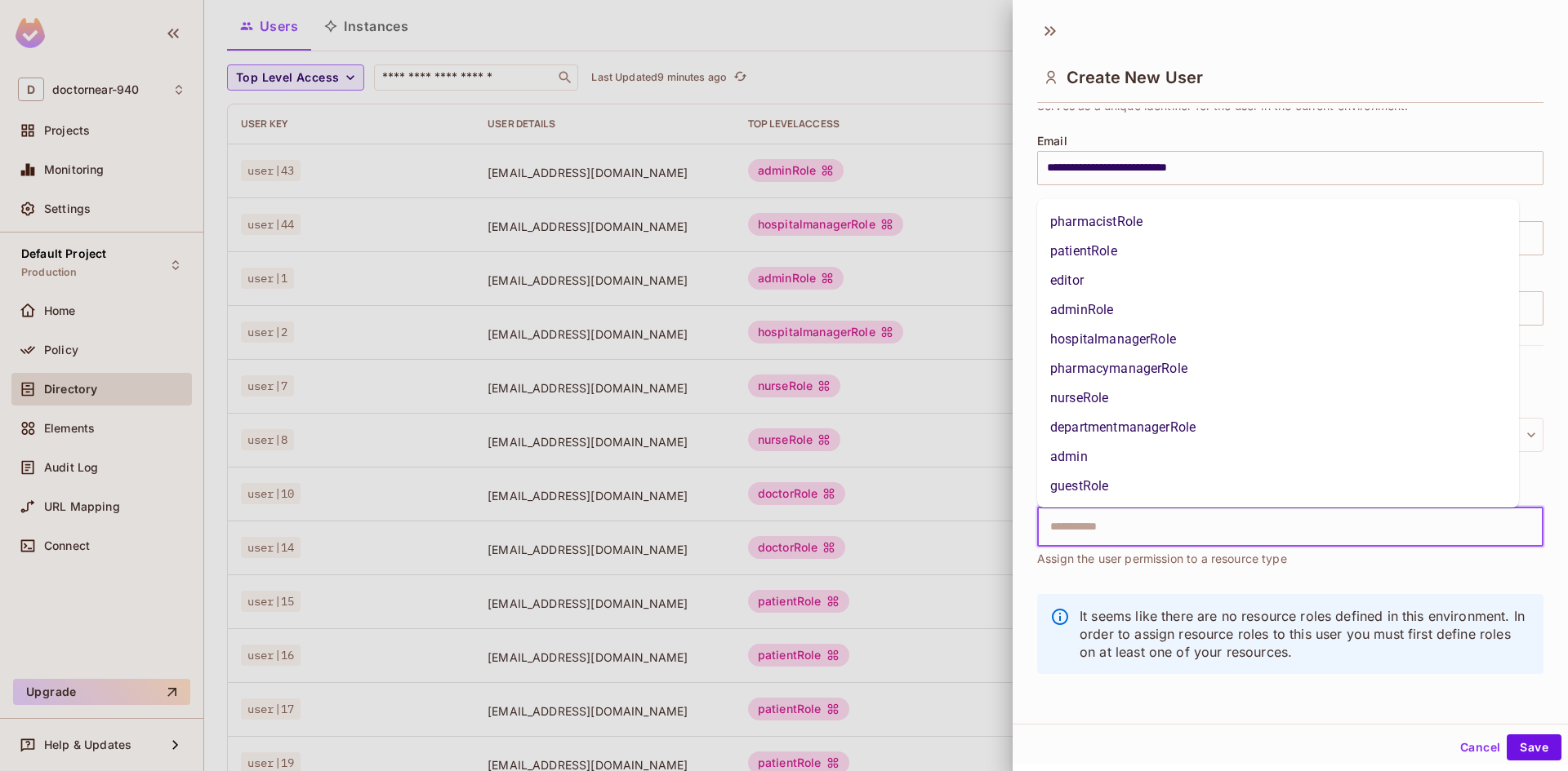
click at [1146, 426] on li "departmentmanagerRole" at bounding box center [1278, 427] width 481 height 30
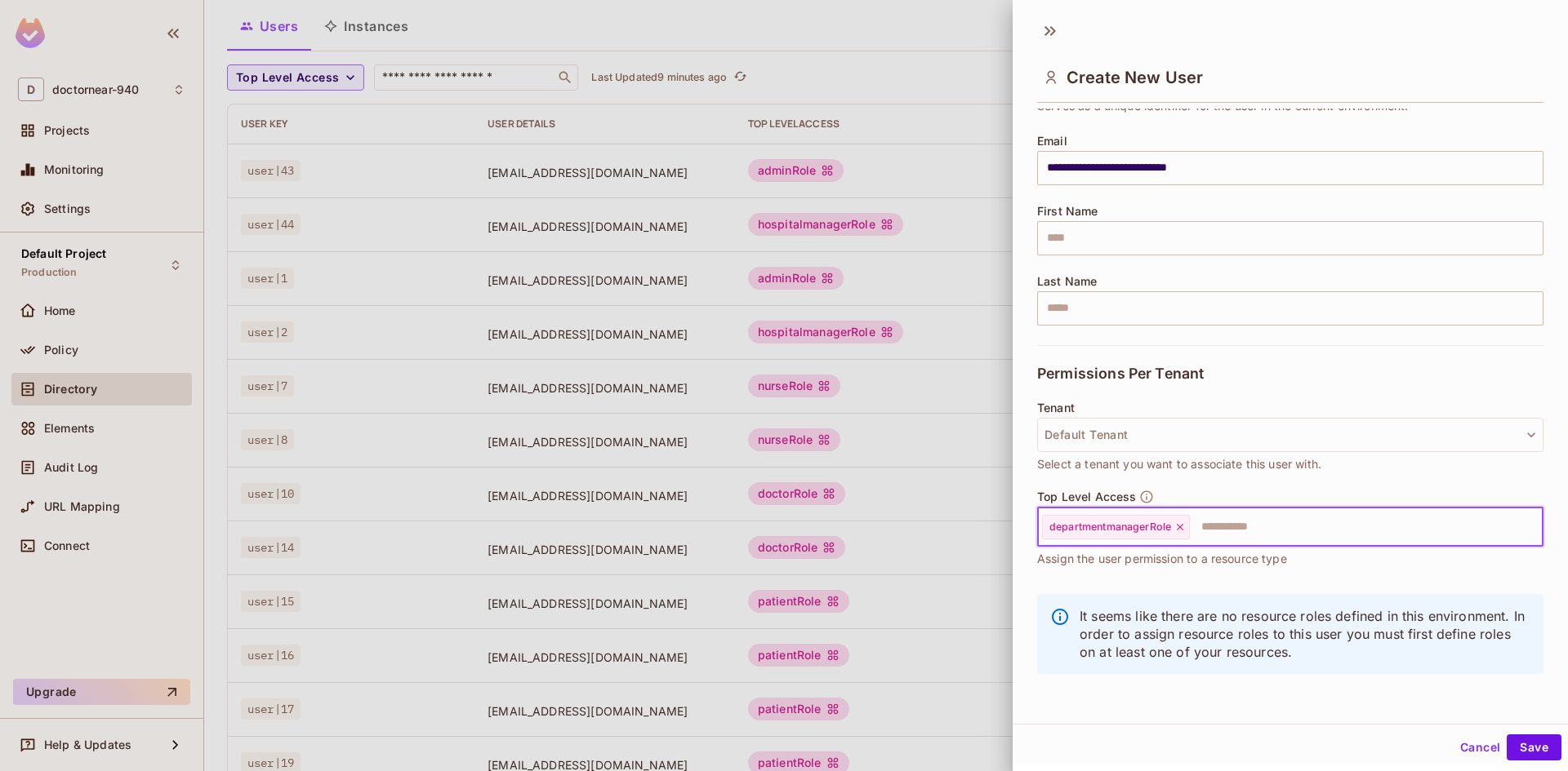
scroll to position [3, 0]
click at [1515, 736] on button "Save" at bounding box center [1533, 745] width 55 height 26
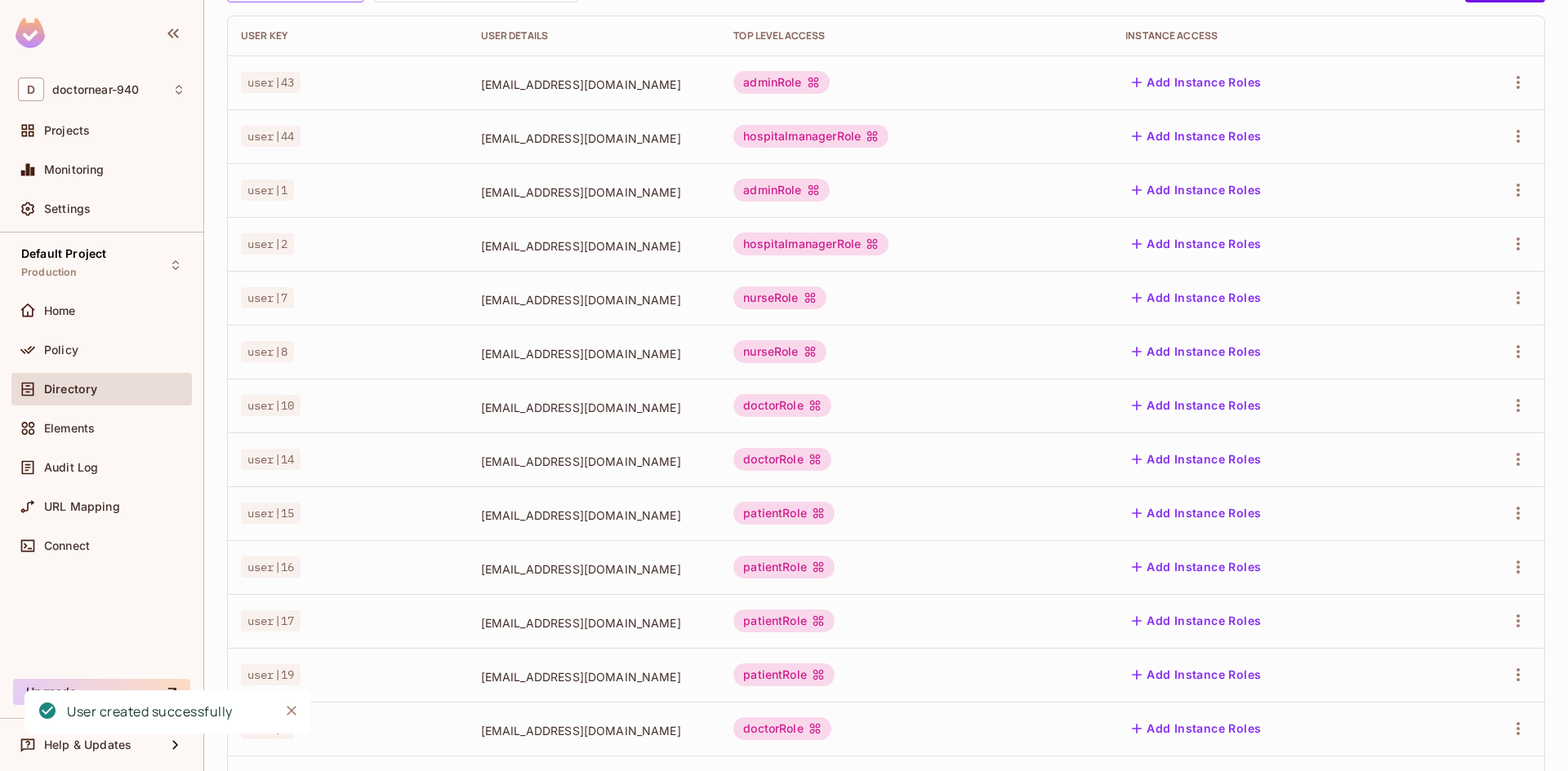
scroll to position [315, 0]
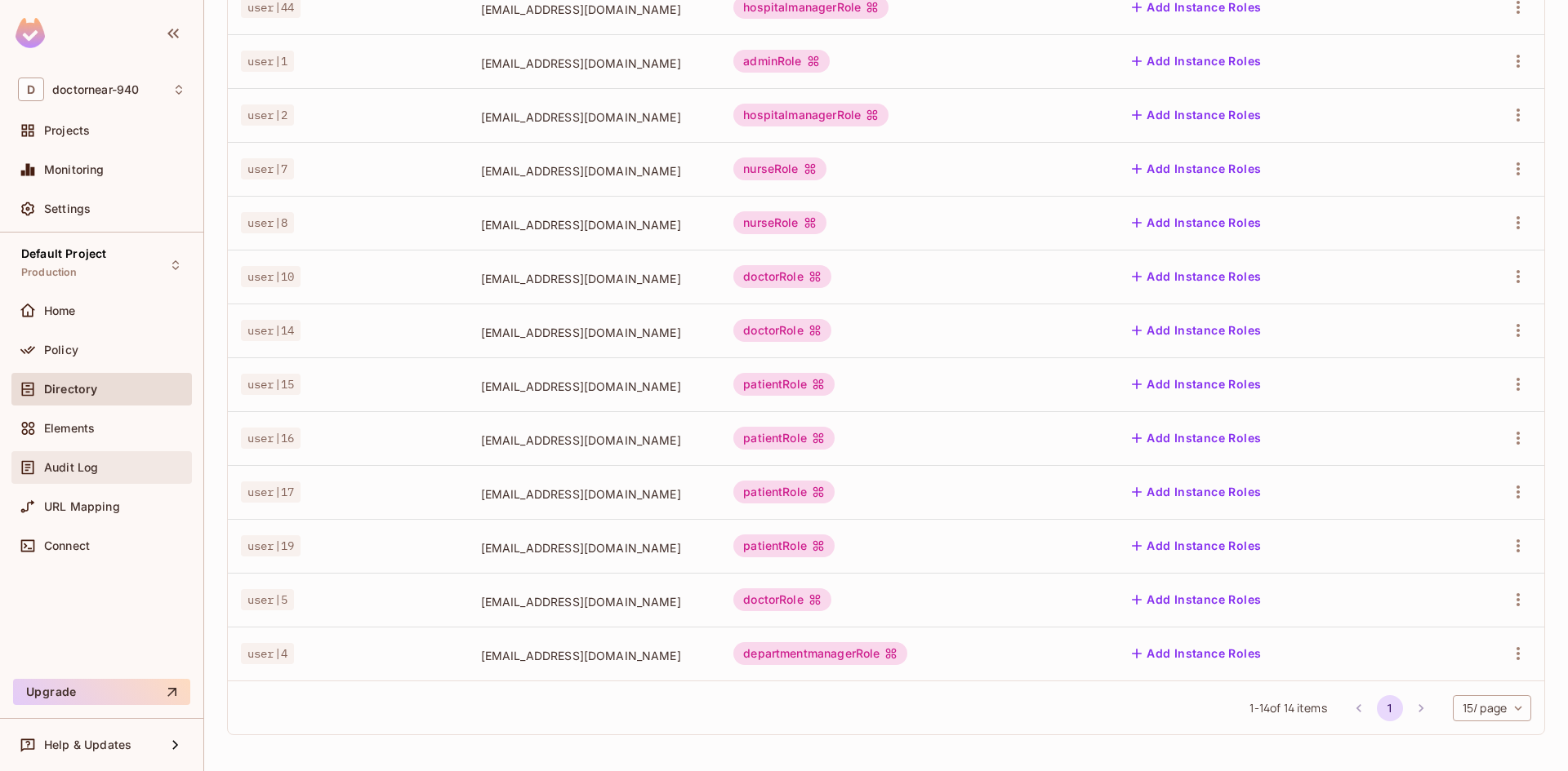
click at [58, 464] on span "Audit Log" at bounding box center [71, 467] width 54 height 13
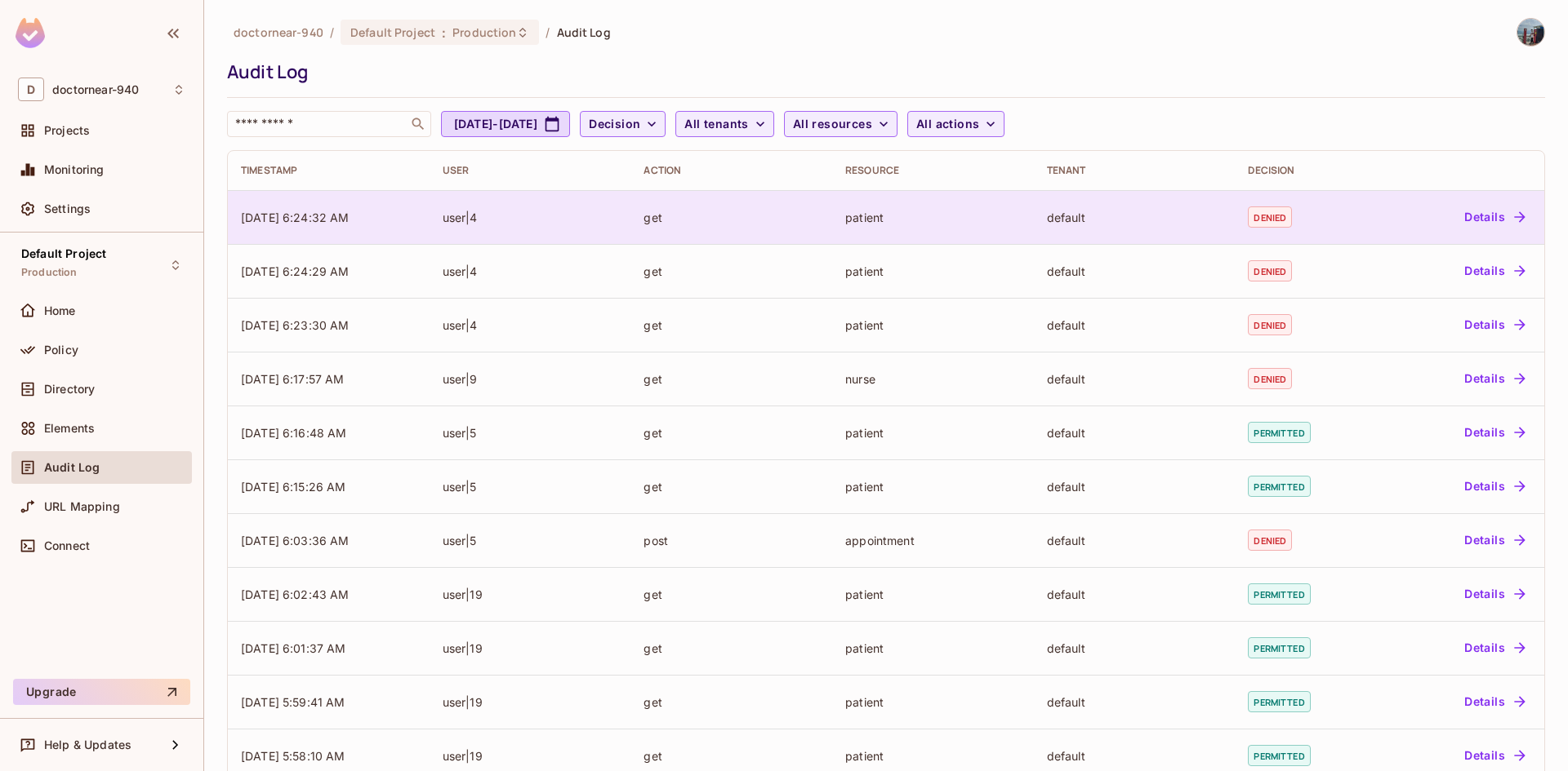
click at [545, 214] on div "user|4" at bounding box center [530, 218] width 175 height 15
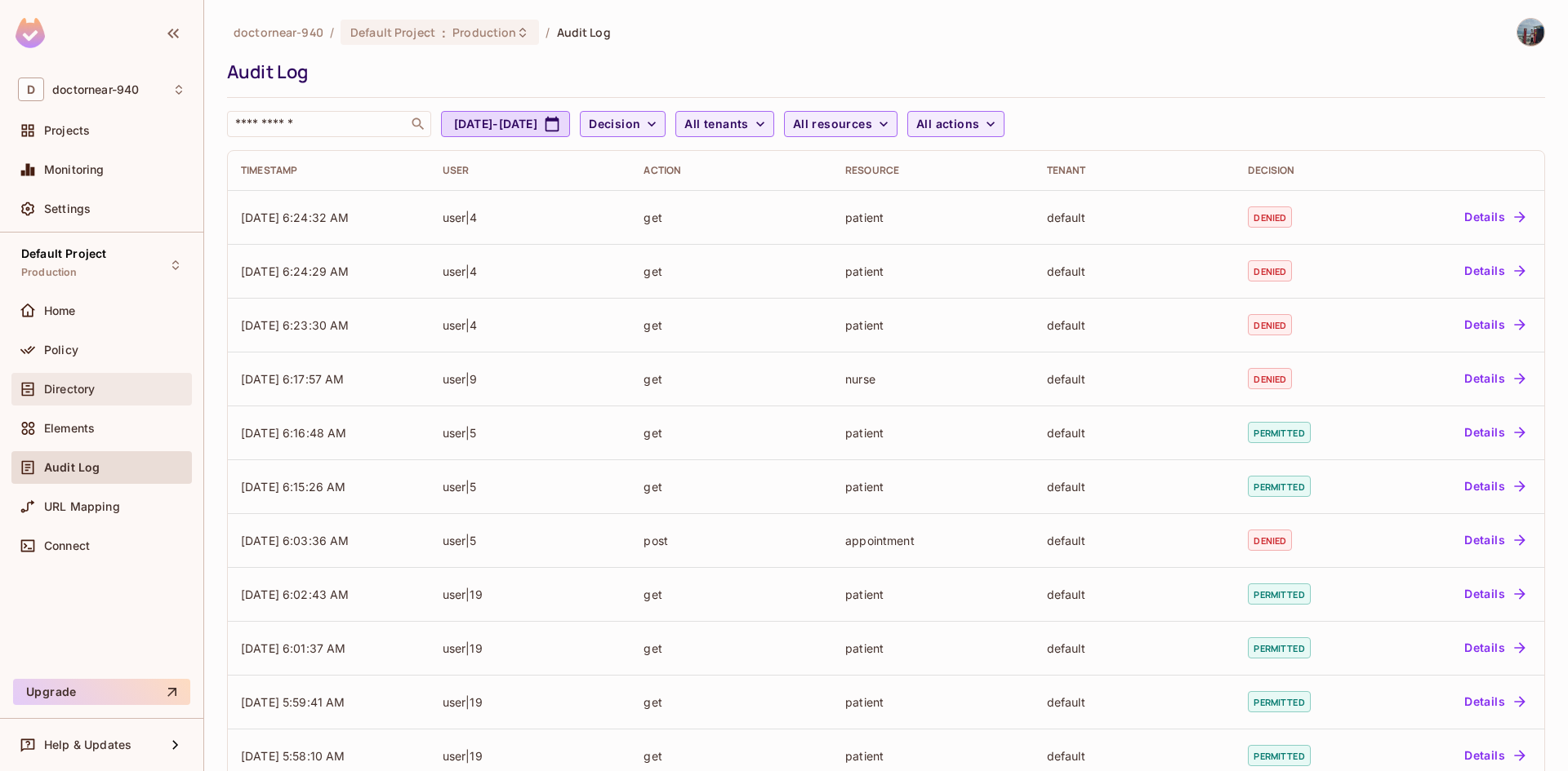
click at [86, 383] on span "Directory" at bounding box center [70, 389] width 51 height 13
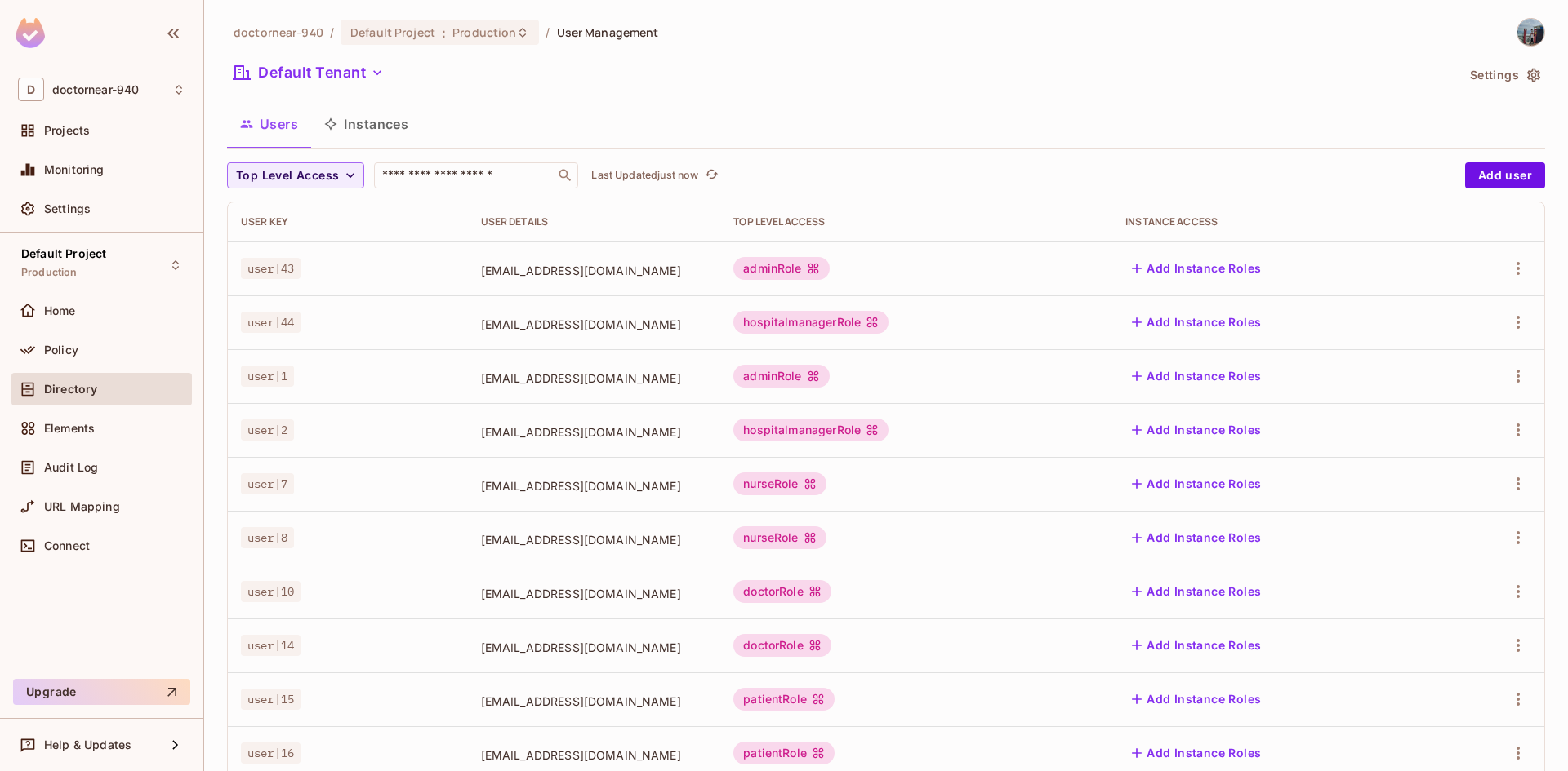
scroll to position [315, 0]
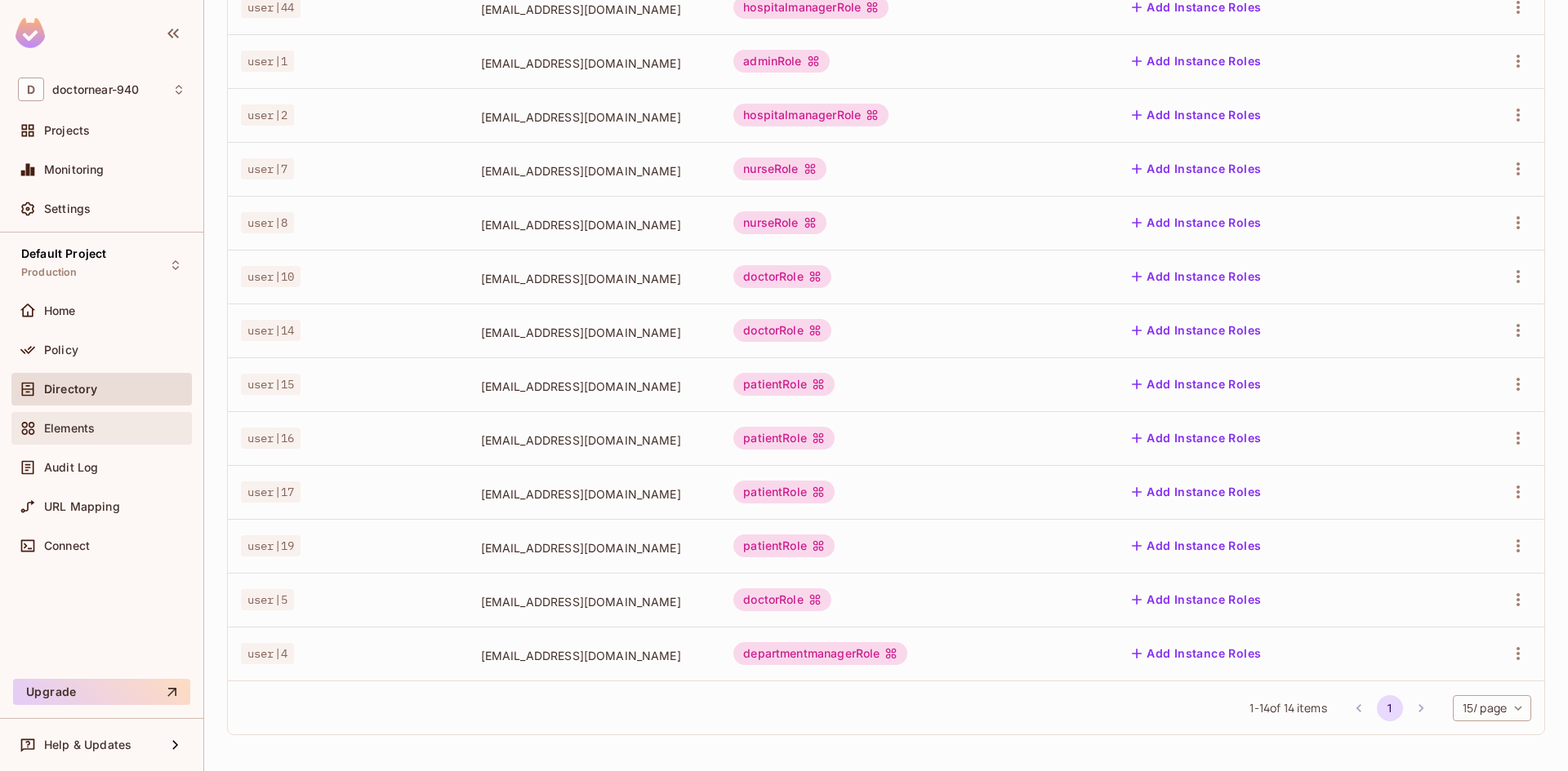
click at [70, 425] on span "Elements" at bounding box center [70, 428] width 51 height 13
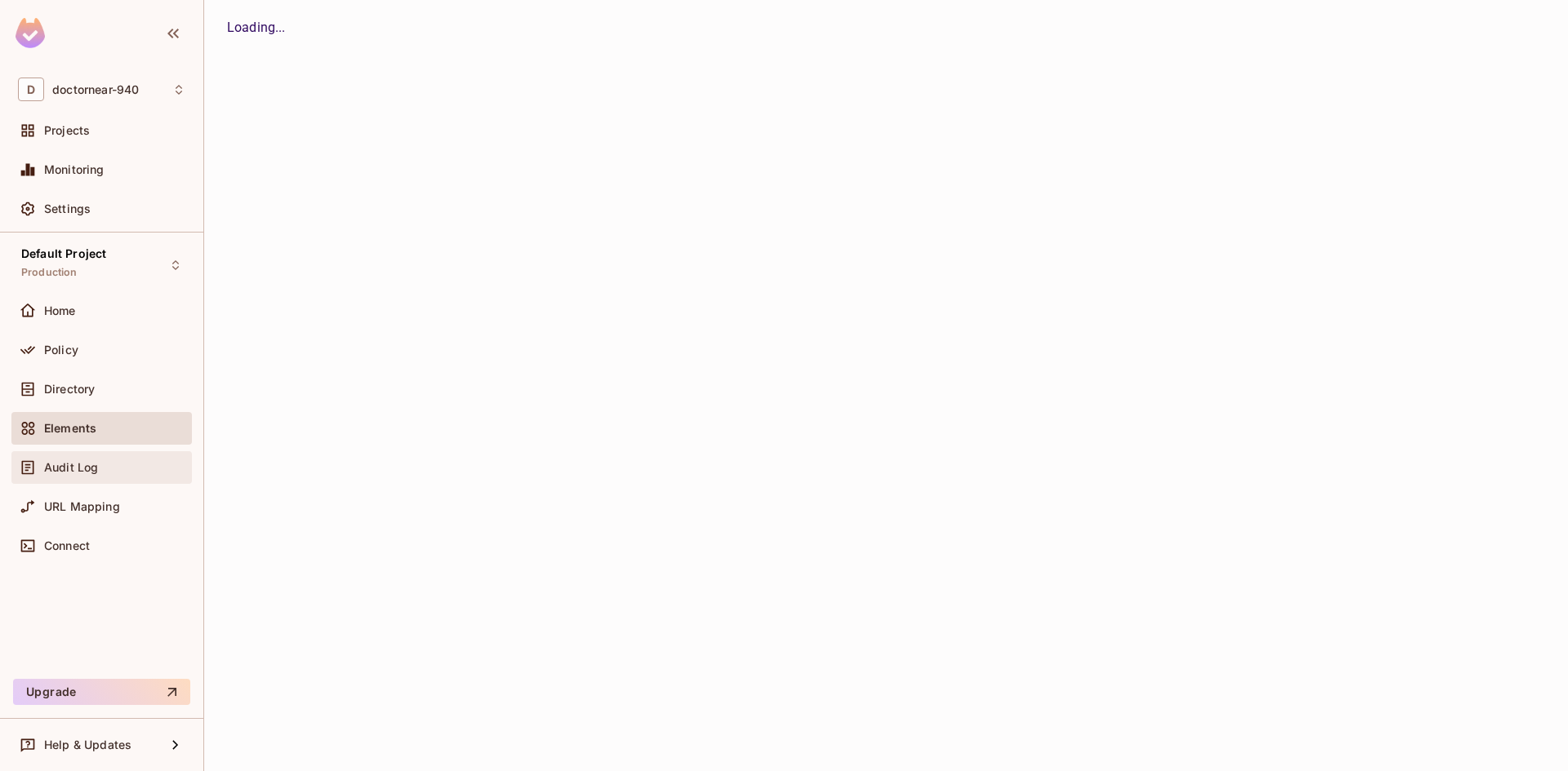
click at [61, 463] on span "Audit Log" at bounding box center [71, 467] width 54 height 13
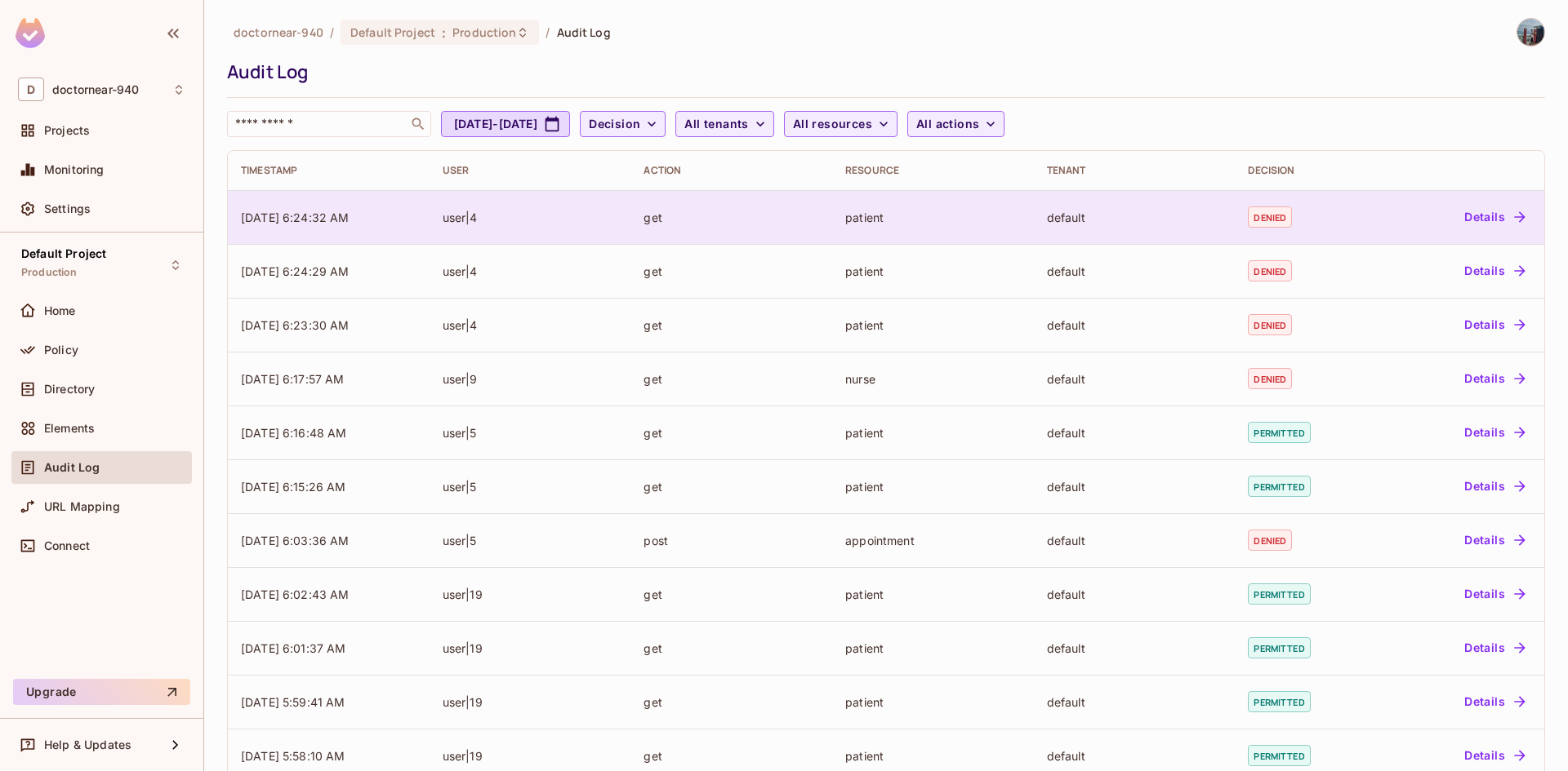
click at [582, 213] on div "user|4" at bounding box center [530, 218] width 175 height 15
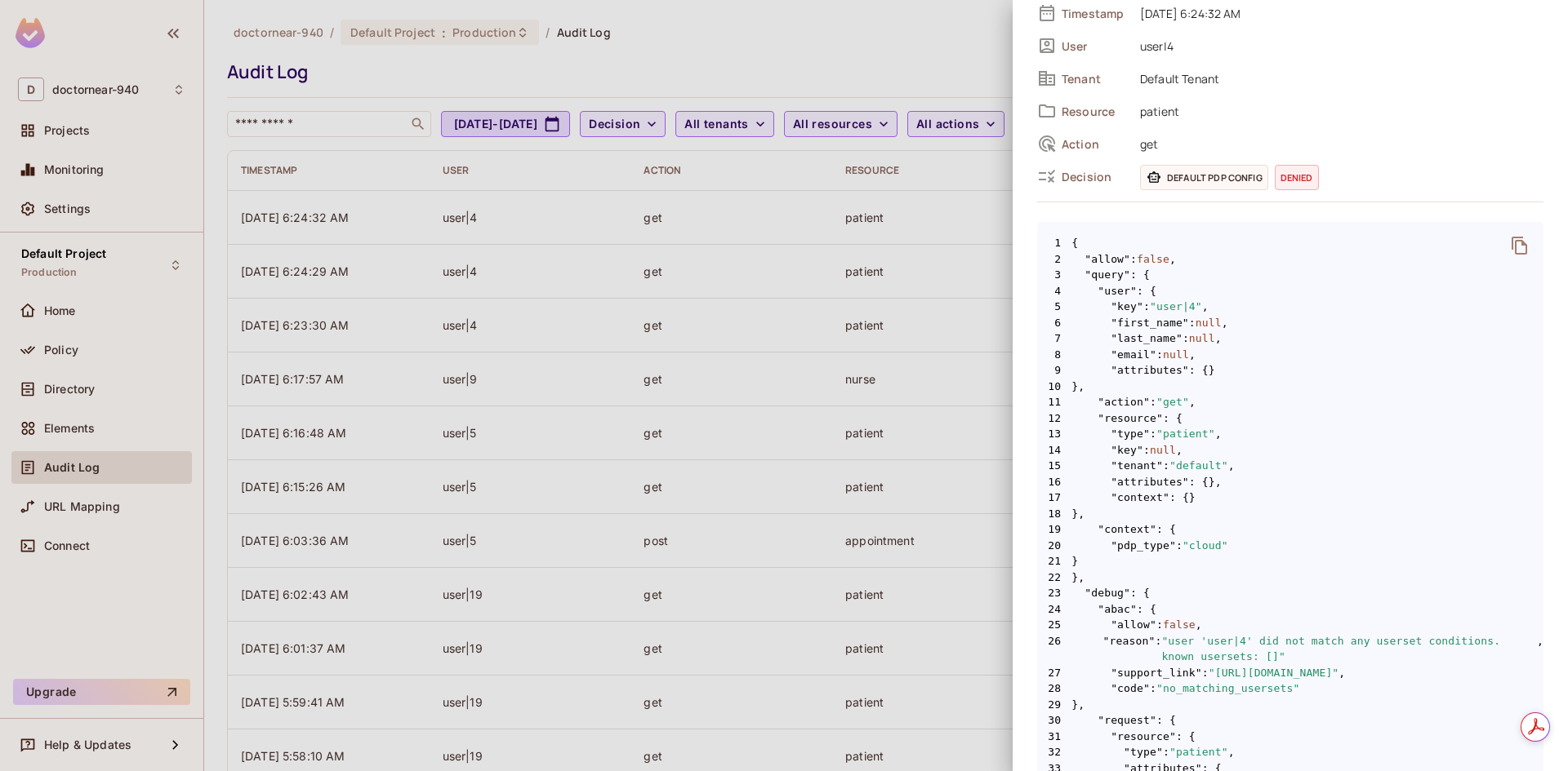
scroll to position [660, 0]
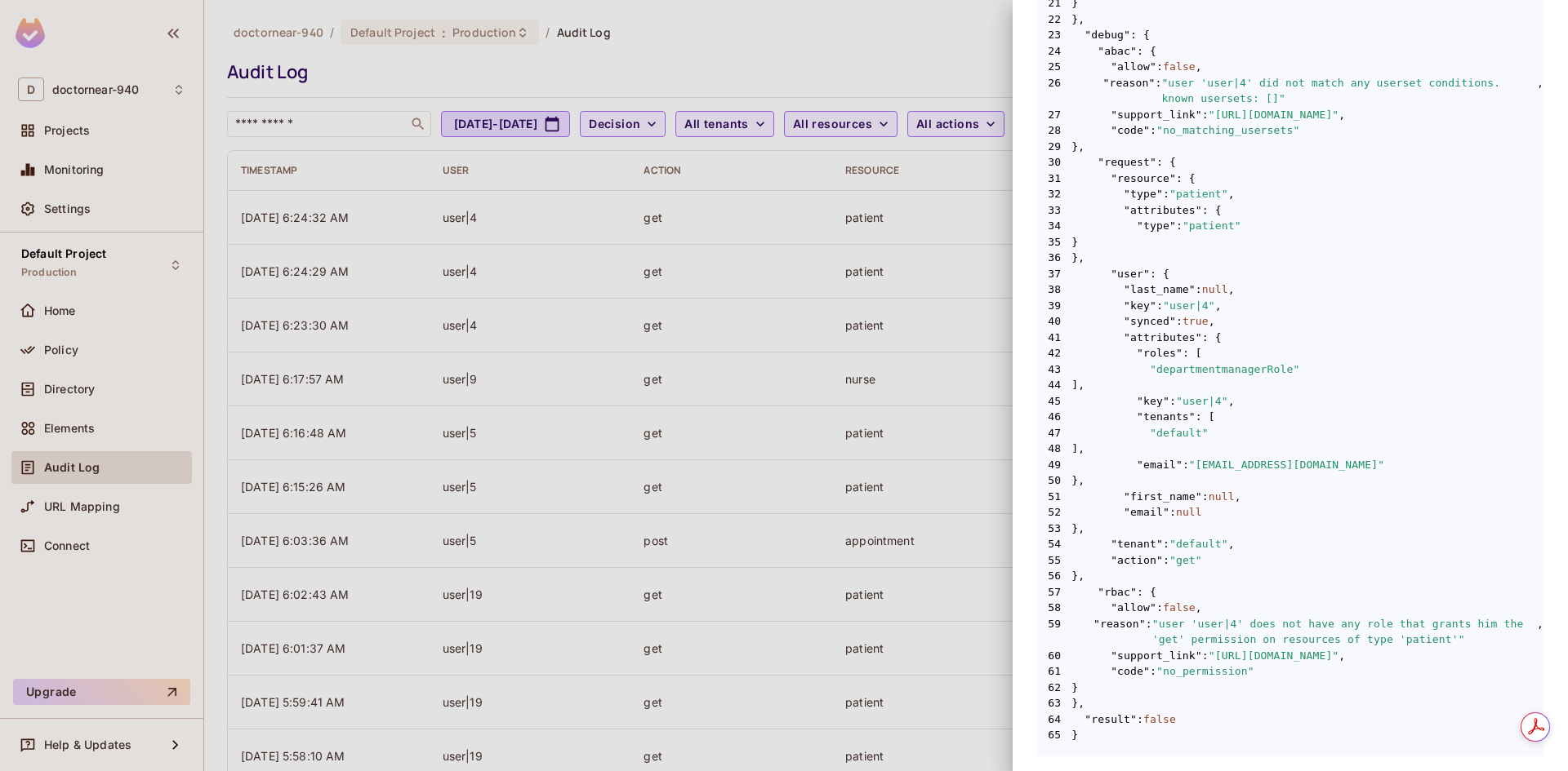
click at [823, 396] on div at bounding box center [784, 386] width 1568 height 771
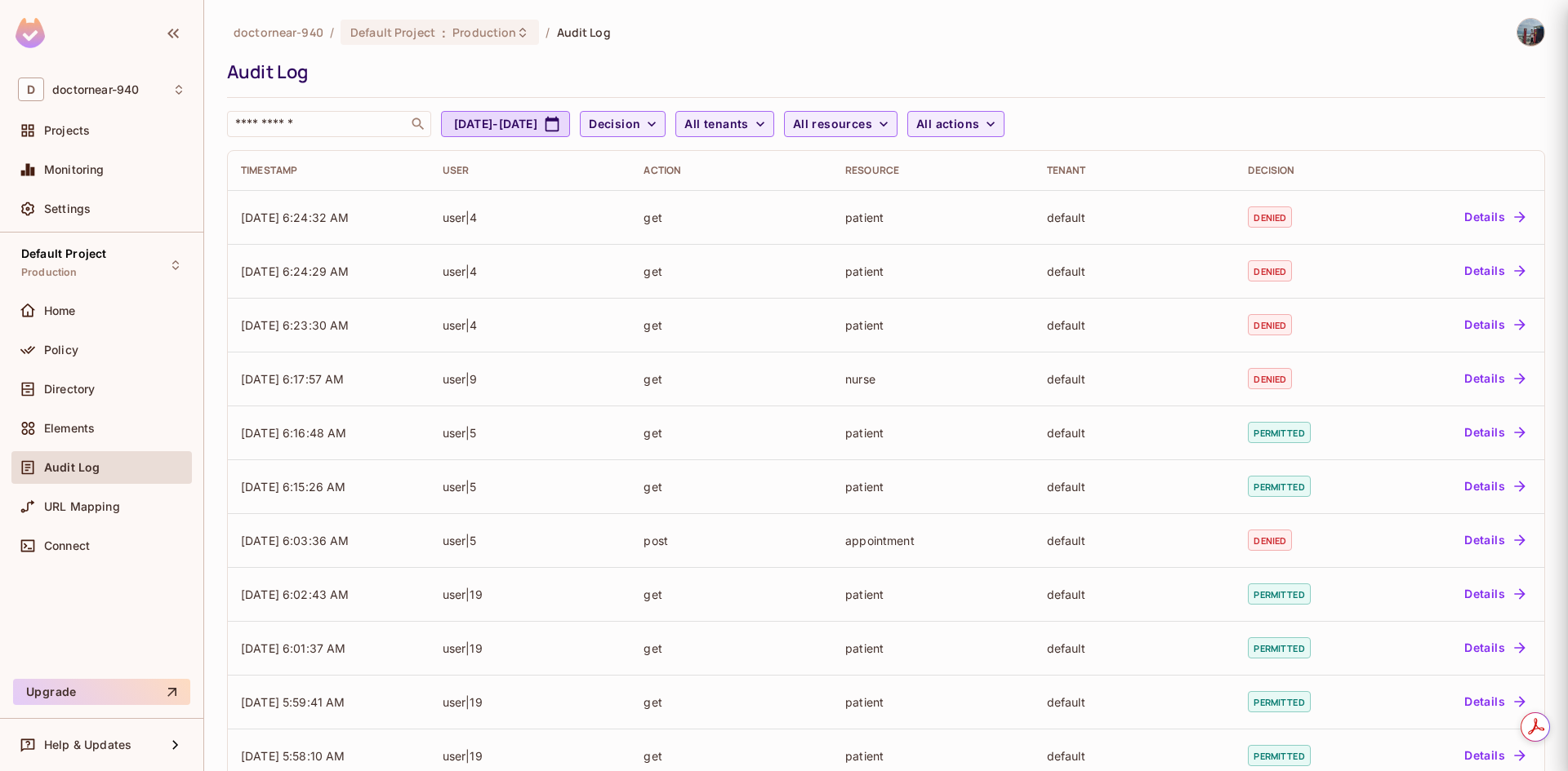
scroll to position [0, 0]
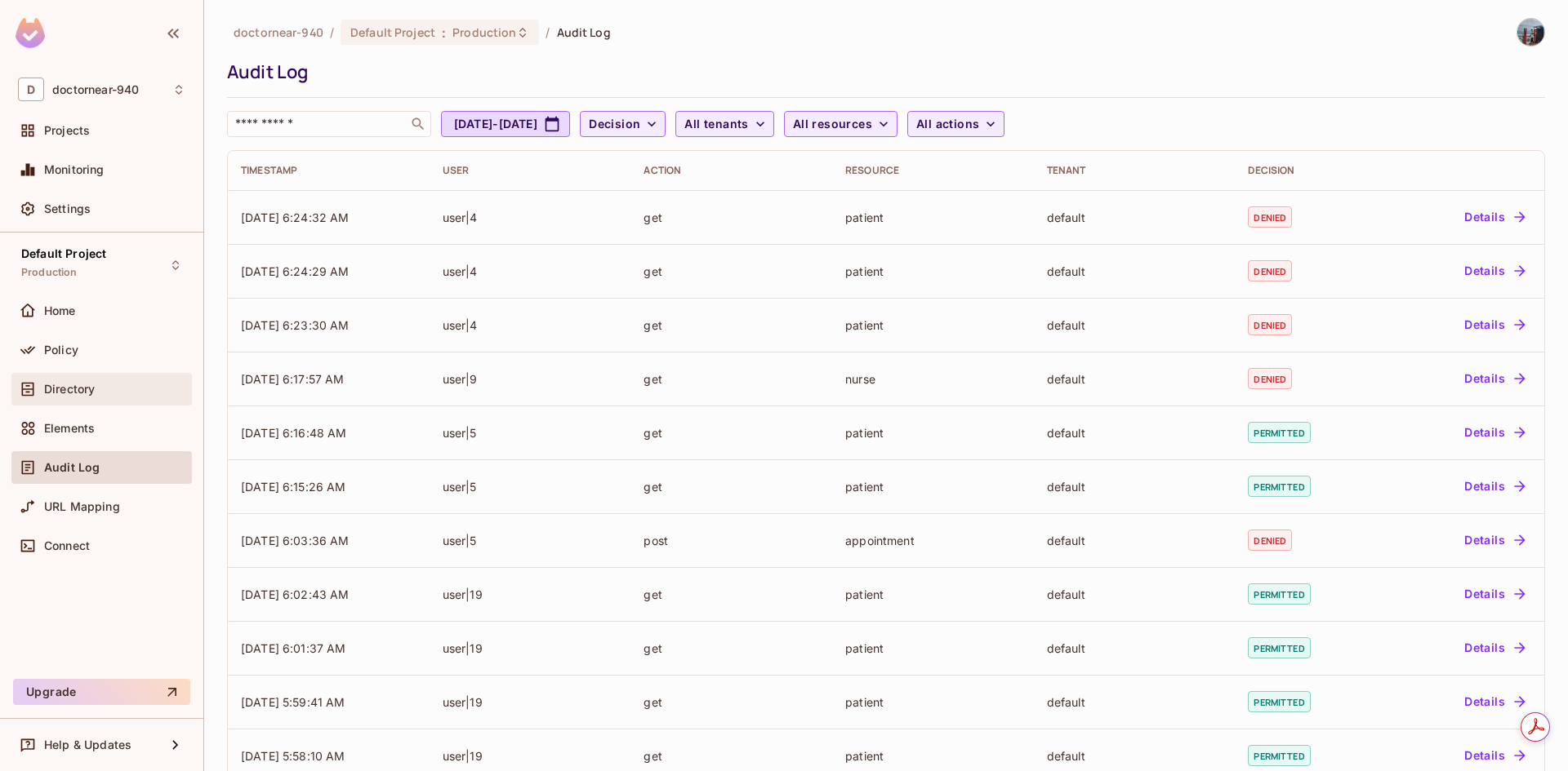
click at [95, 397] on div "Directory" at bounding box center [101, 389] width 167 height 19
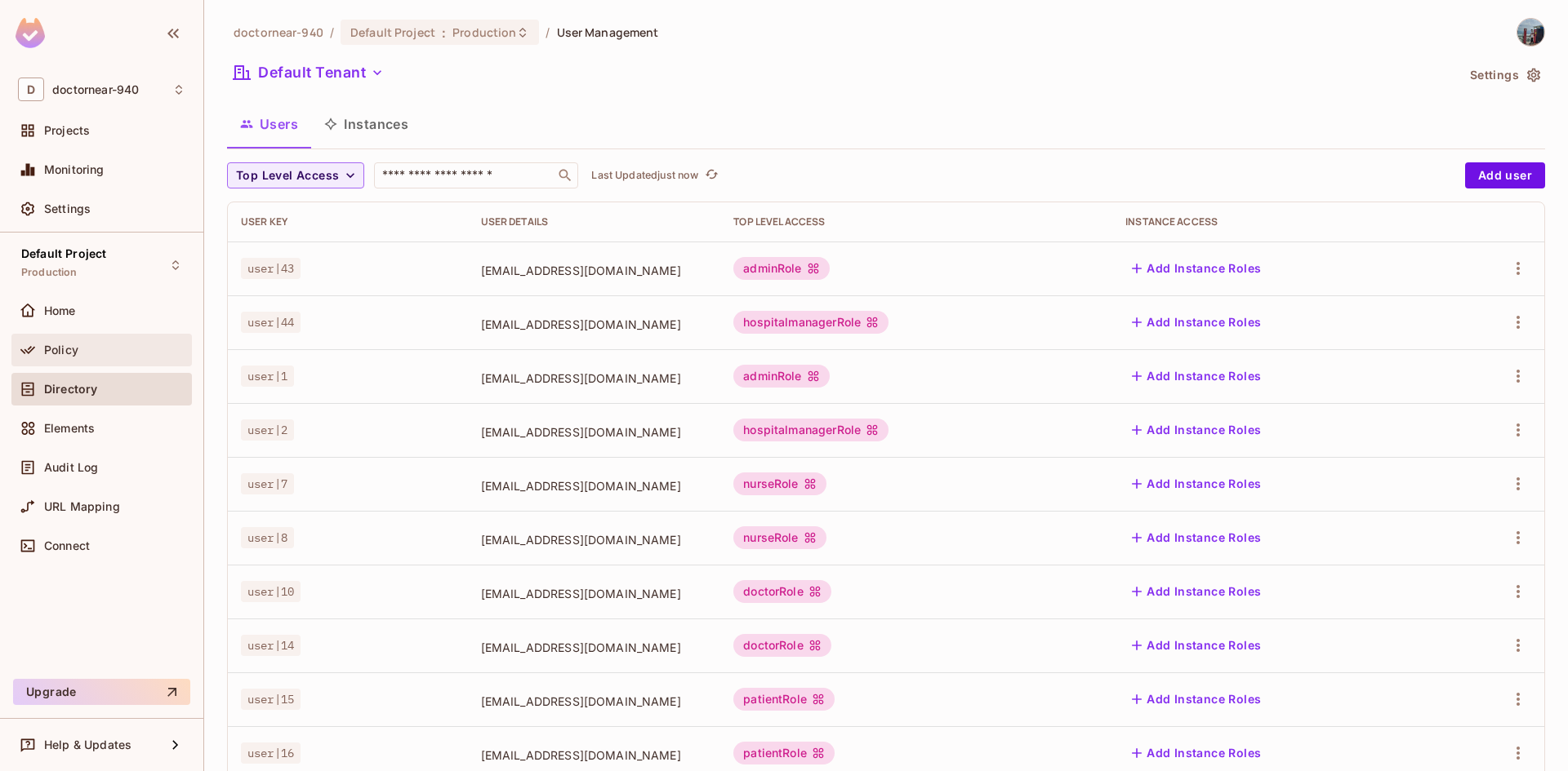
click at [85, 356] on div "Policy" at bounding box center [114, 350] width 142 height 13
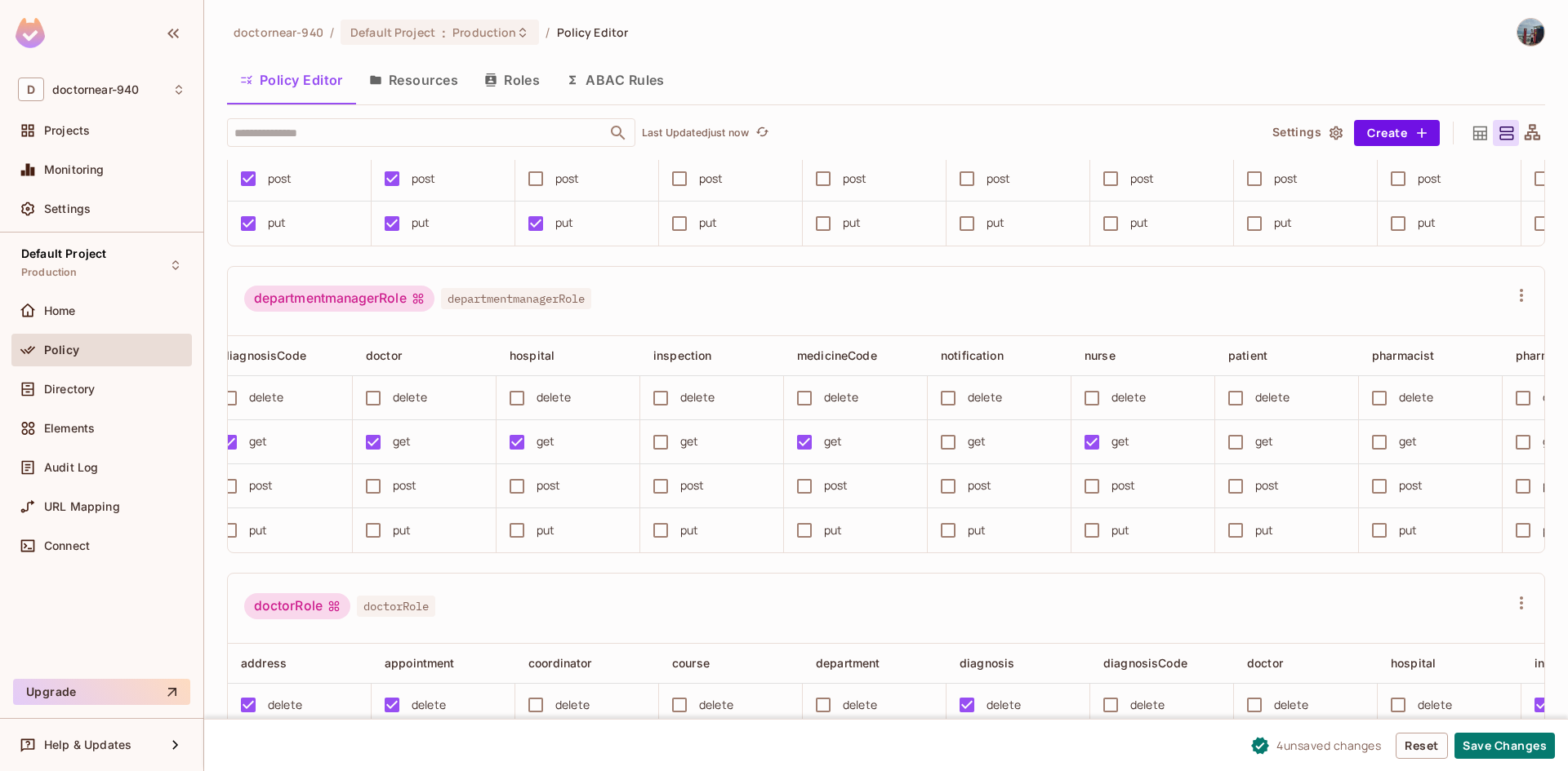
scroll to position [0, 909]
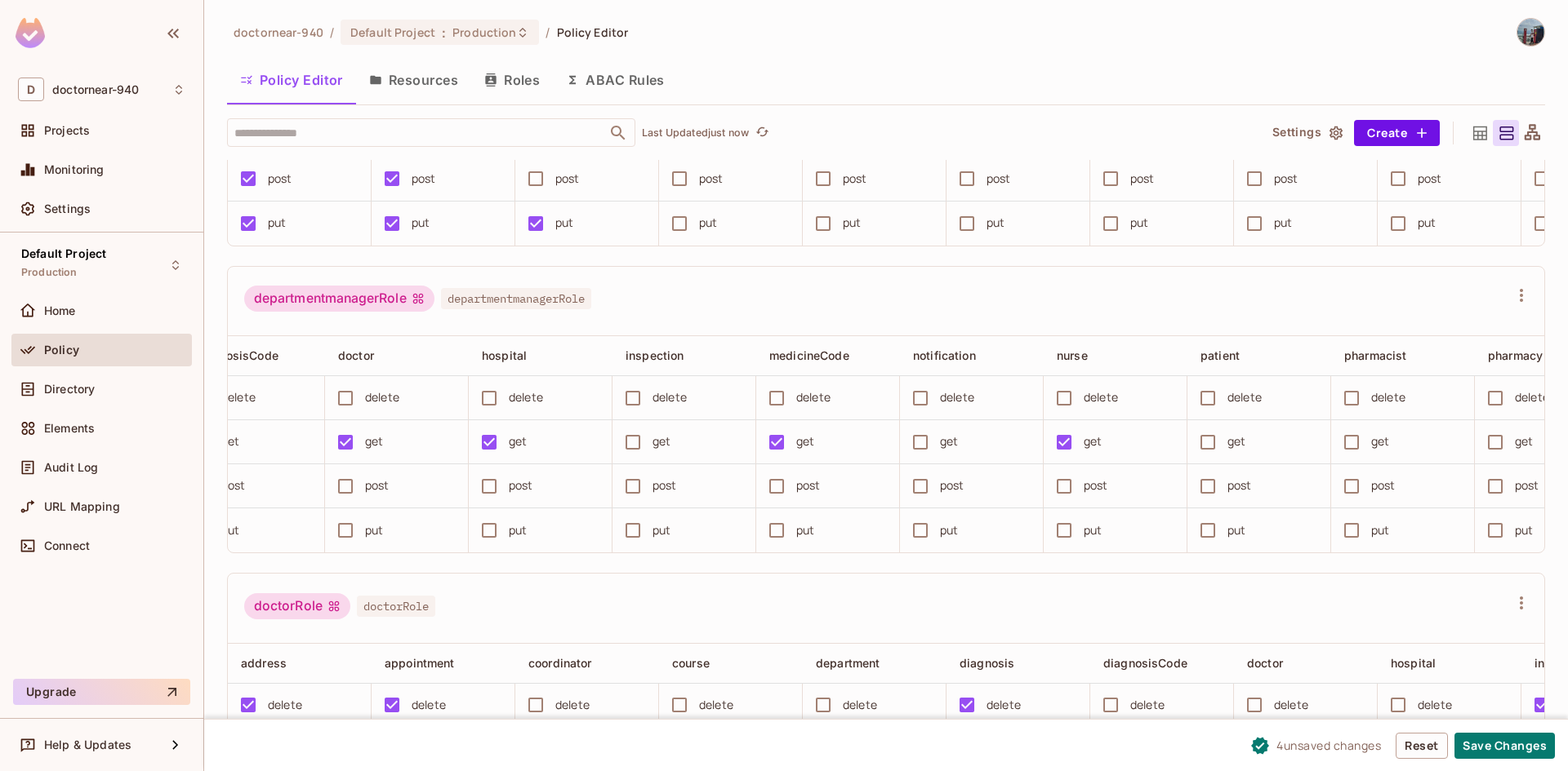
click at [654, 459] on div "get" at bounding box center [678, 442] width 126 height 34
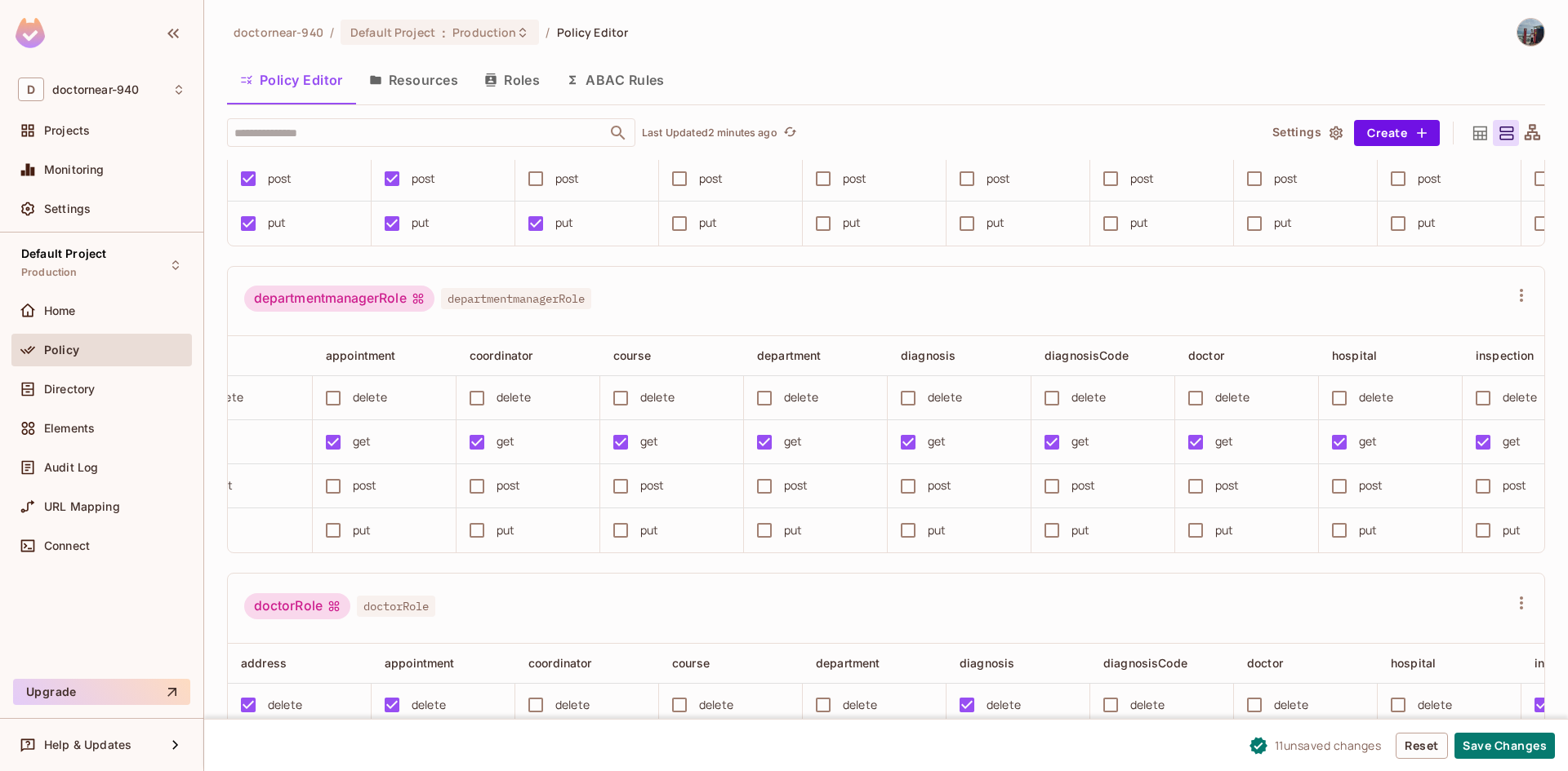
scroll to position [0, 0]
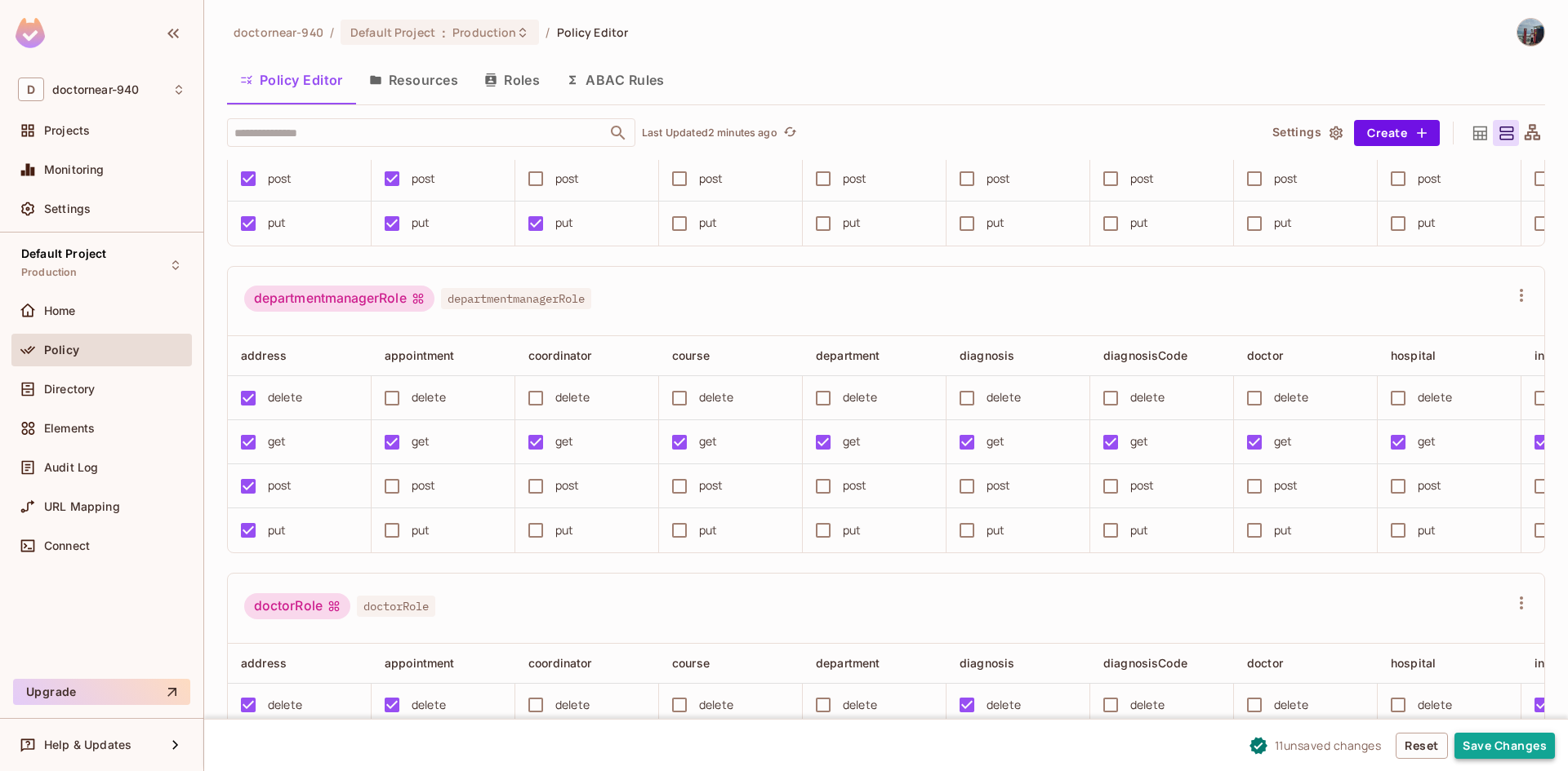
click at [1483, 747] on button "Save Changes" at bounding box center [1504, 746] width 100 height 26
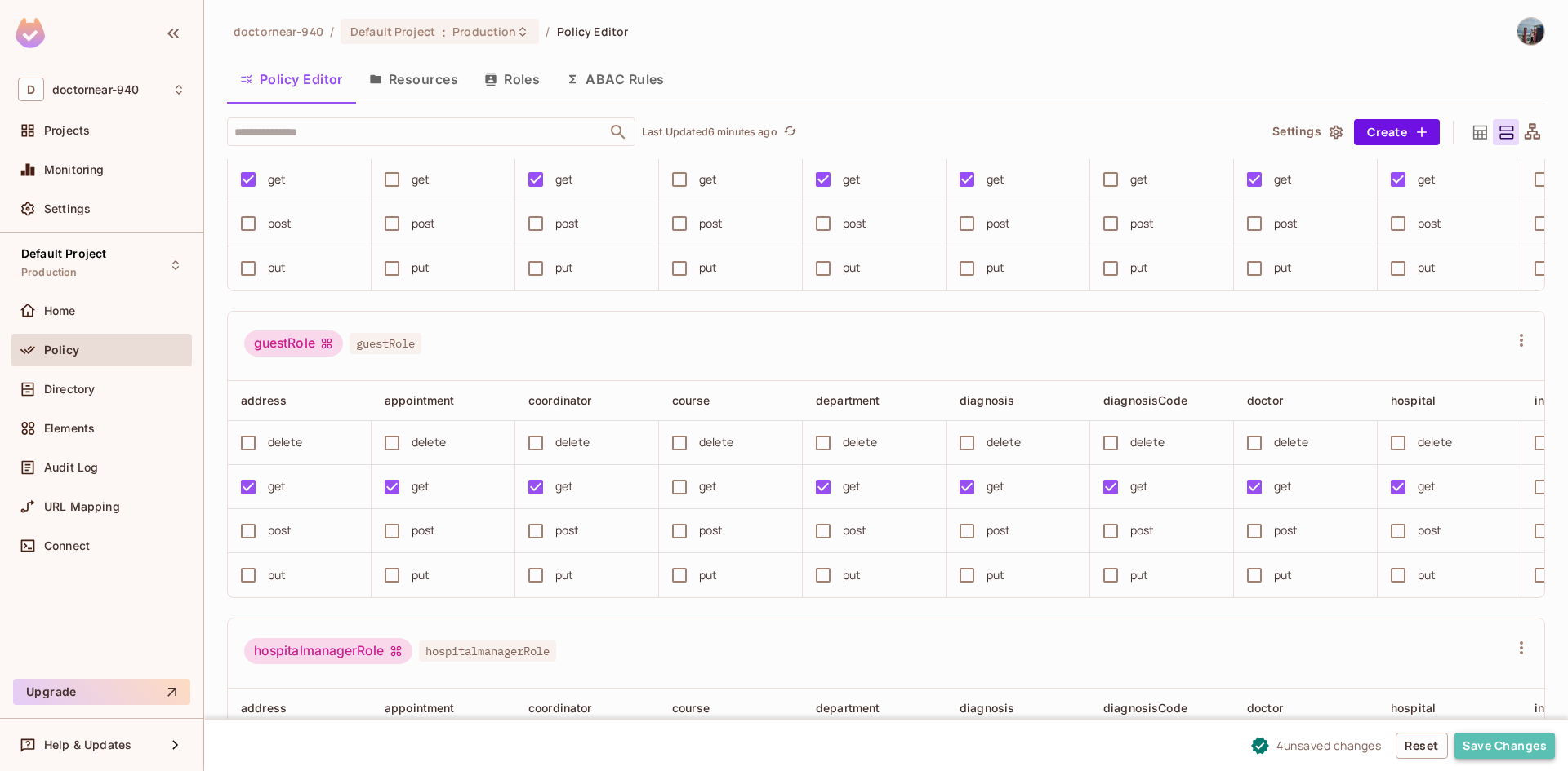
click at [1497, 744] on button "Save Changes" at bounding box center [1504, 746] width 100 height 26
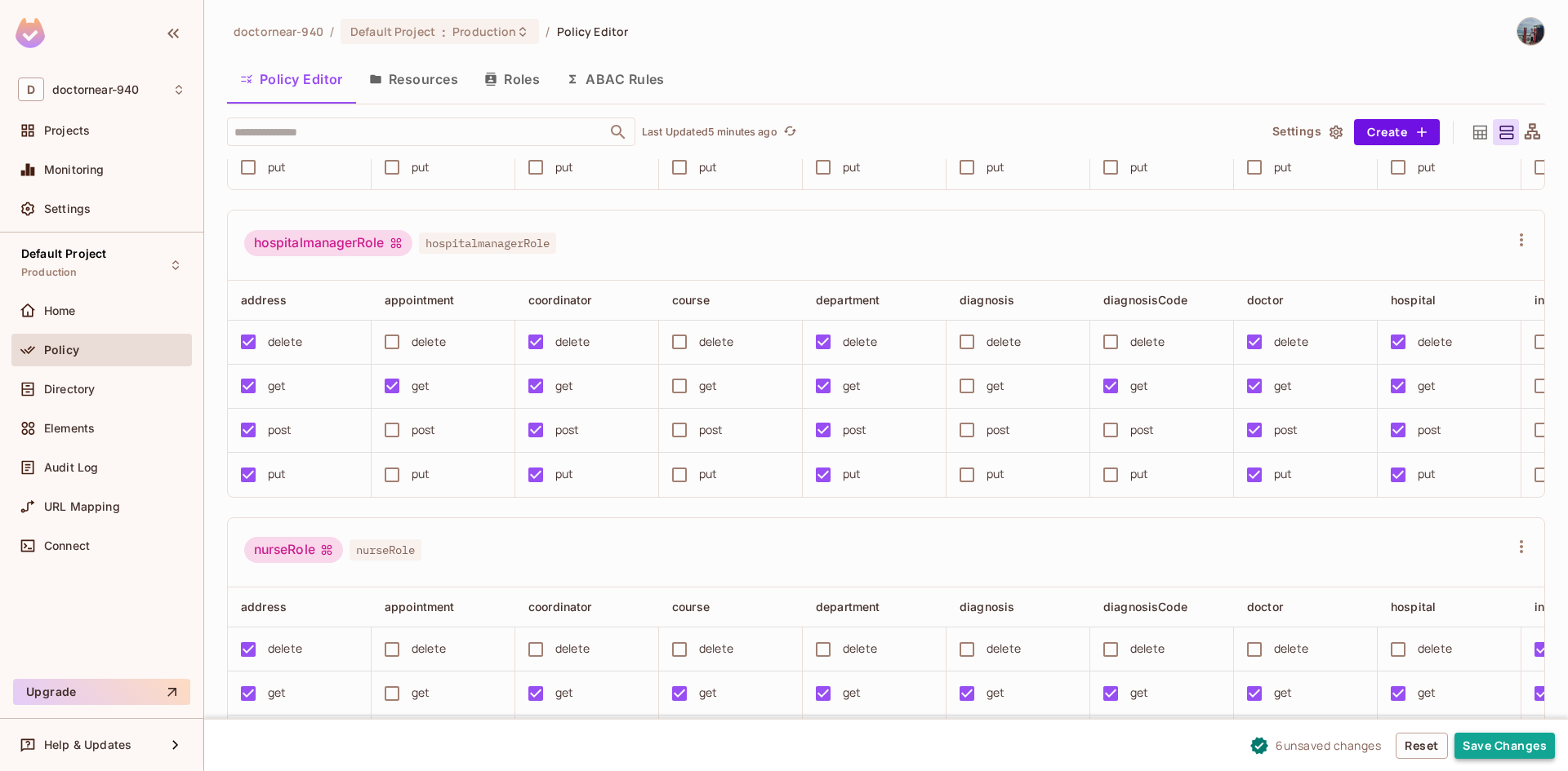
scroll to position [2693, 0]
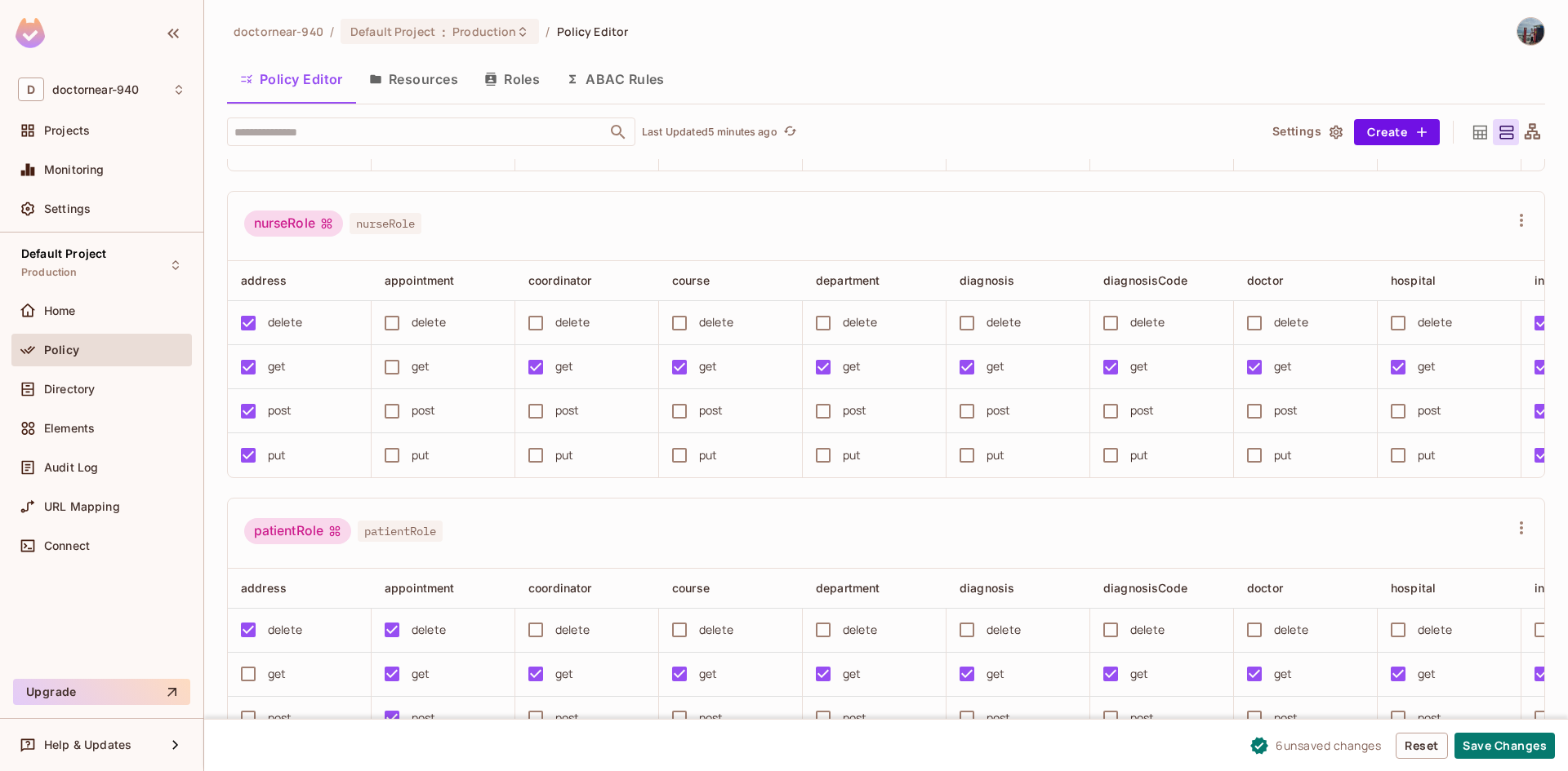
click at [1522, 747] on button "Save Changes" at bounding box center [1504, 746] width 100 height 26
